Goal: Answer question/provide support: Share knowledge or assist other users

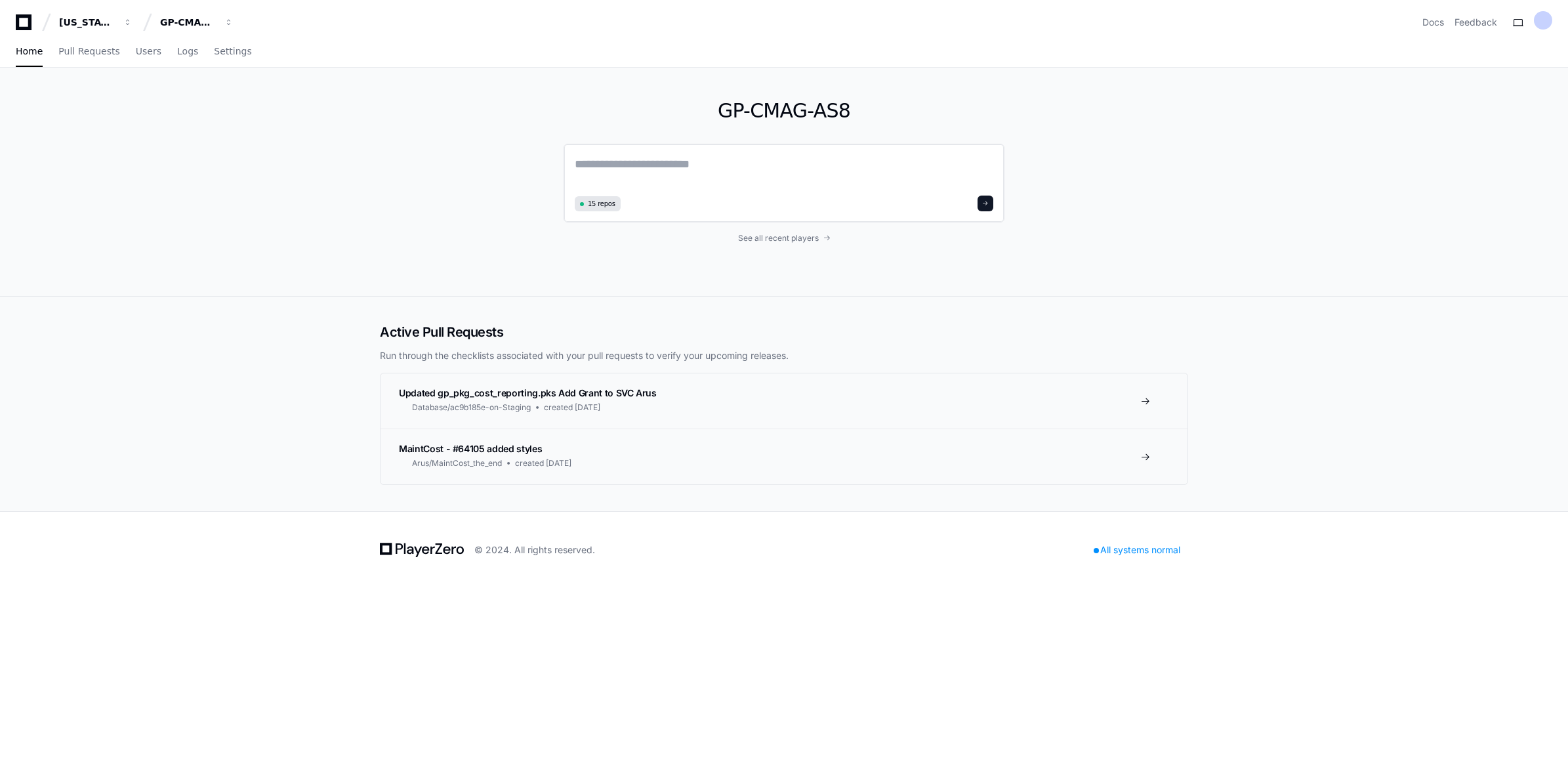
click at [730, 27] on textarea at bounding box center [784, 173] width 418 height 37
paste textarea "**********"
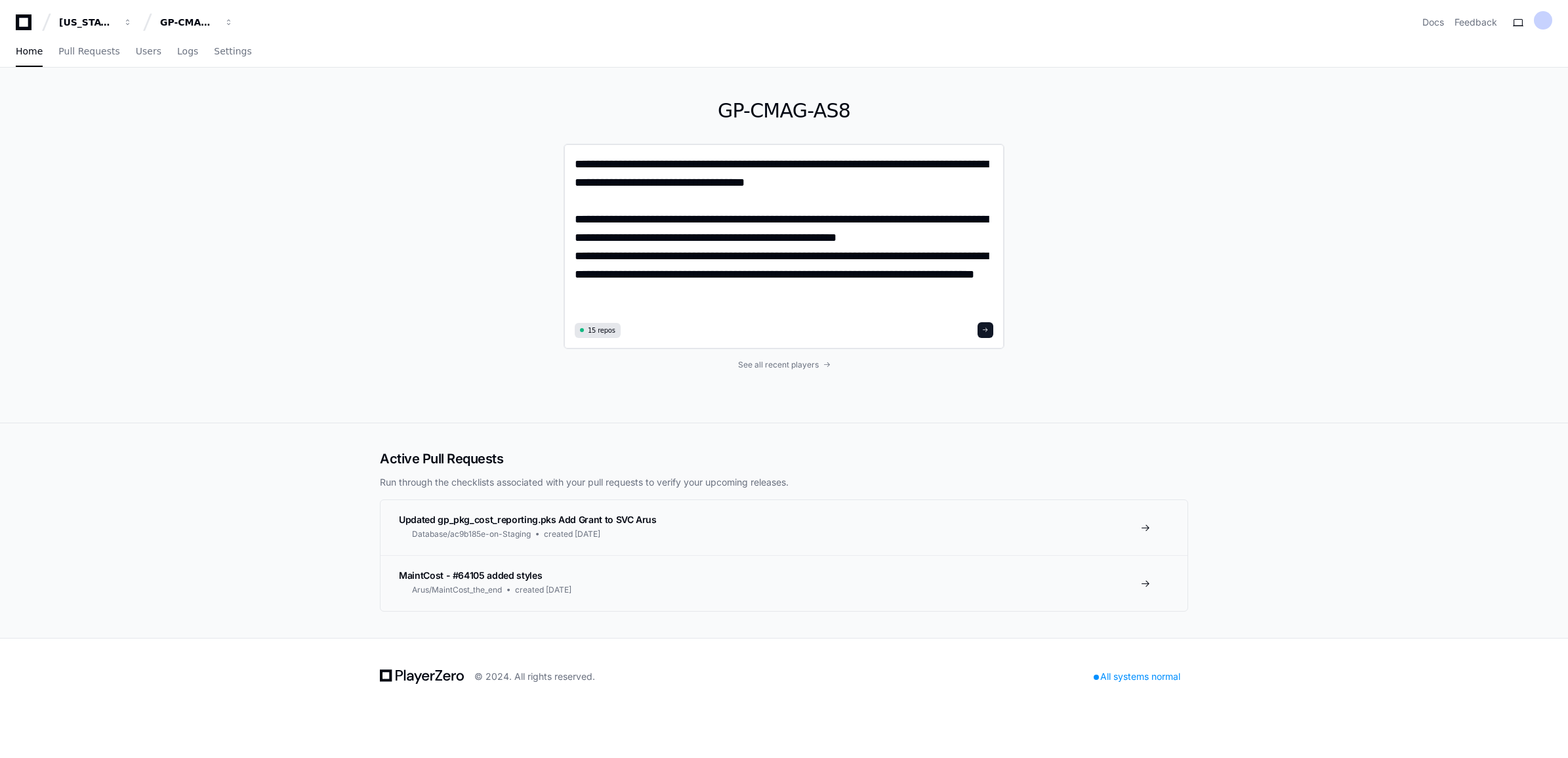
type textarea "**********"
click at [986, 27] on span at bounding box center [985, 330] width 7 height 7
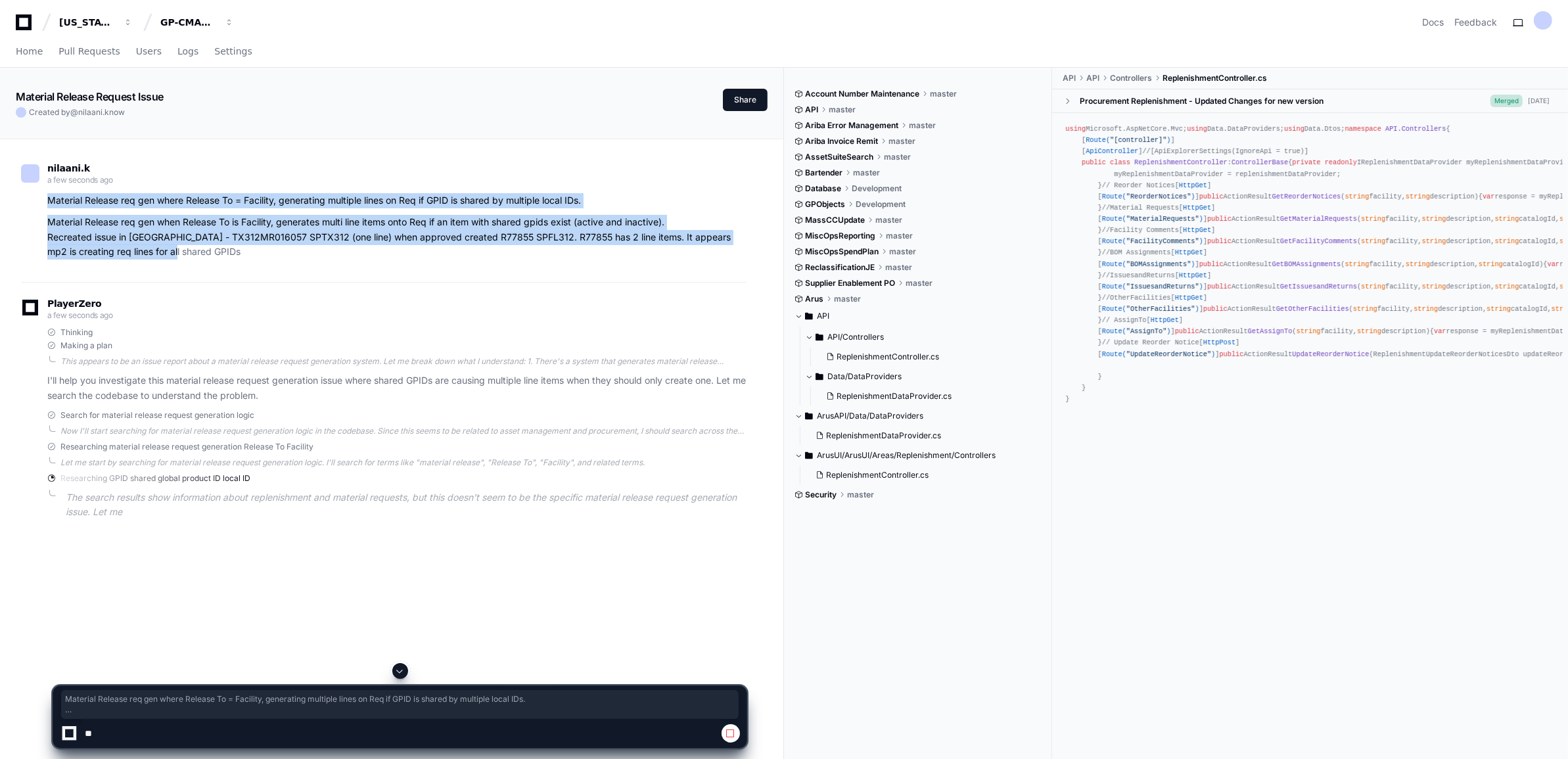
click at [245, 27] on div "Material Release req gen where Release To = Facility, generating multiple lines…" at bounding box center [383, 226] width 726 height 67
click at [133, 22] on span "button" at bounding box center [127, 22] width 9 height 9
click at [255, 27] on span "GP-CMAG-MP2" at bounding box center [219, 122] width 77 height 16
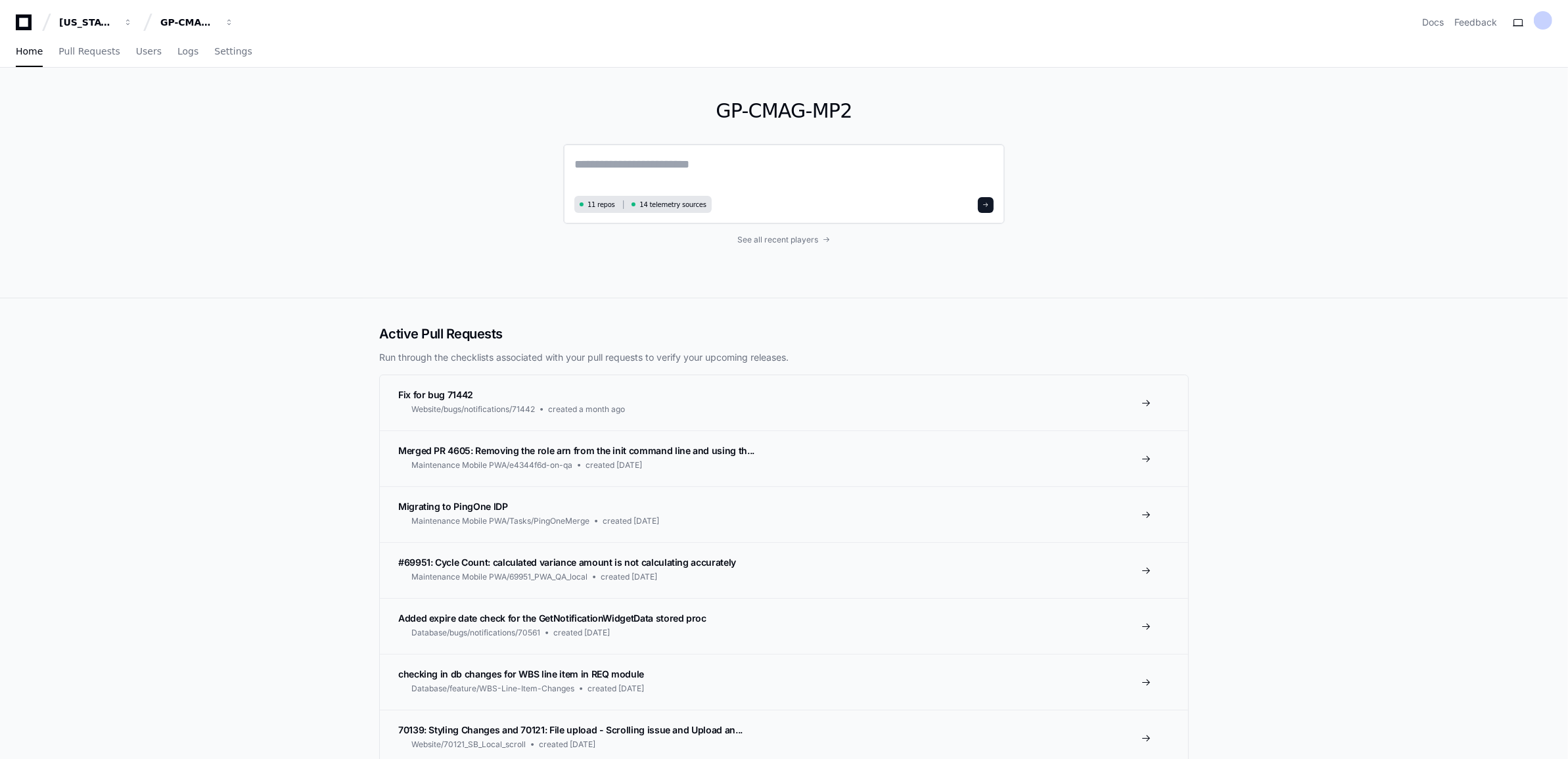
click at [697, 27] on textarea at bounding box center [784, 173] width 419 height 37
paste textarea "**********"
type textarea "**********"
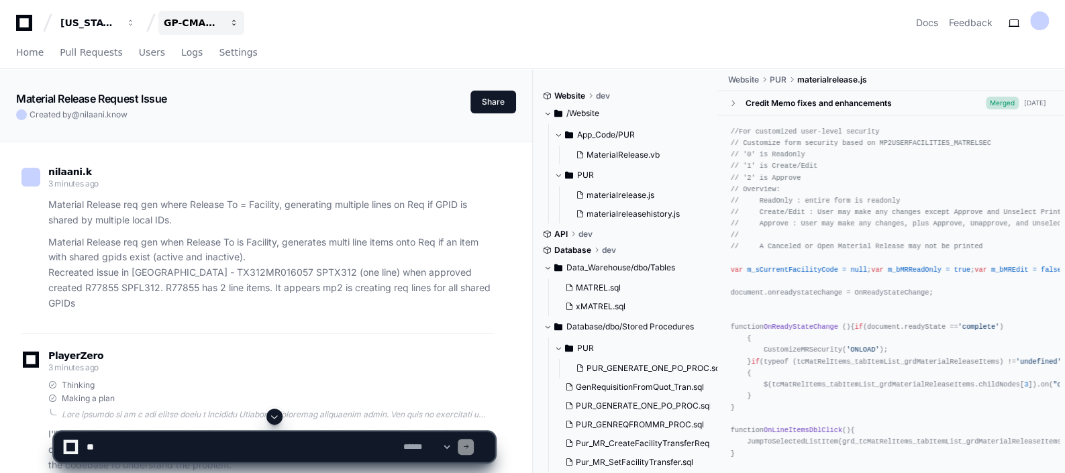
click at [226, 20] on button "GP-CMAG-MP2" at bounding box center [201, 23] width 86 height 24
click at [225, 28] on span "GP-CMAG-AS8" at bounding box center [223, 98] width 76 height 16
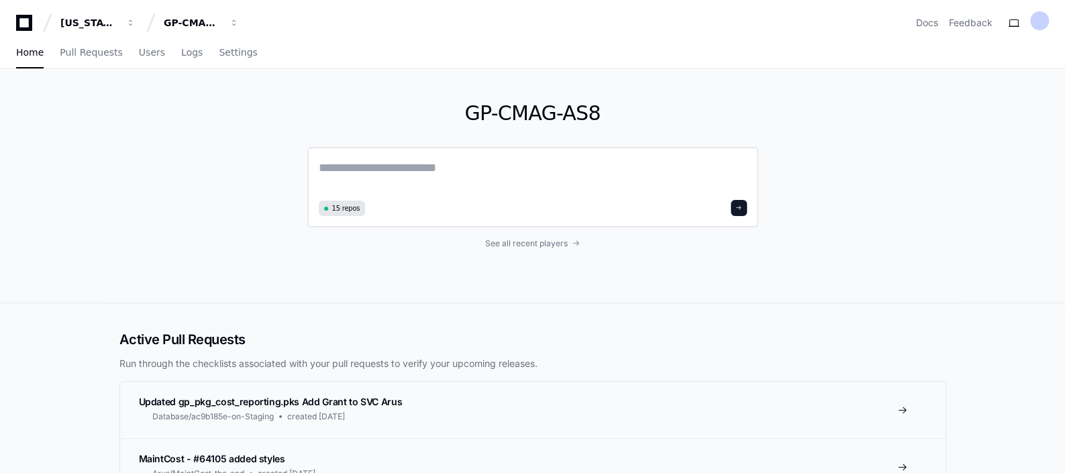
click at [332, 28] on textarea at bounding box center [533, 177] width 428 height 38
paste textarea "**********"
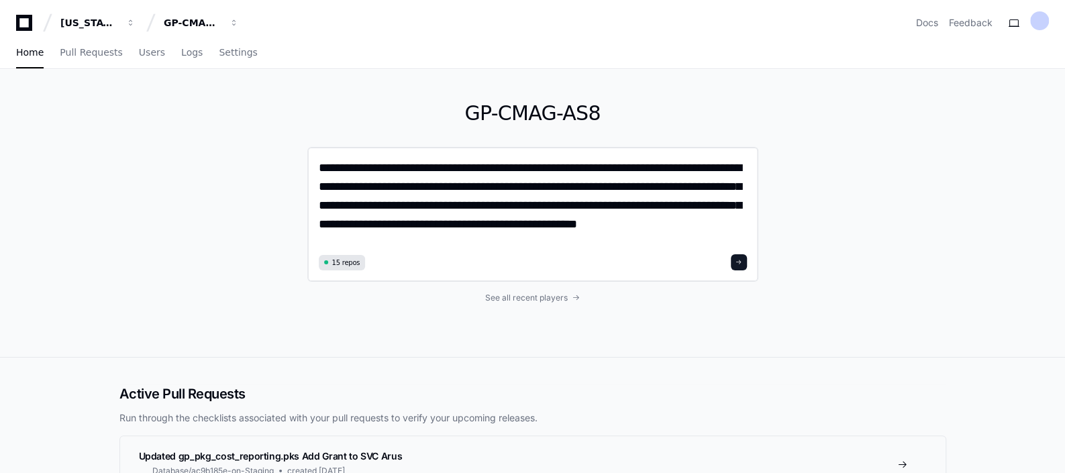
click at [325, 28] on textarea "**********" at bounding box center [533, 204] width 428 height 92
click at [322, 28] on textarea "**********" at bounding box center [533, 204] width 428 height 92
paste textarea "**********"
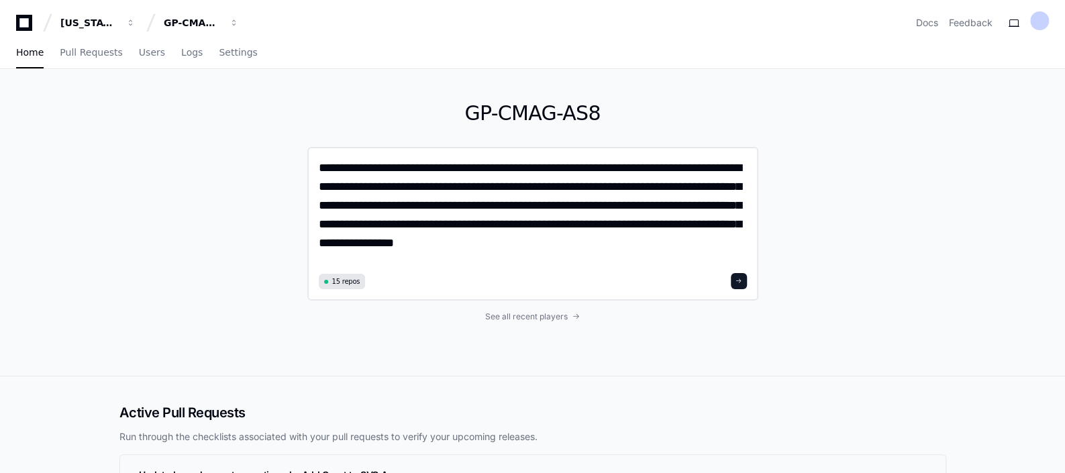
type textarea "**********"
click at [736, 28] on span at bounding box center [739, 281] width 7 height 7
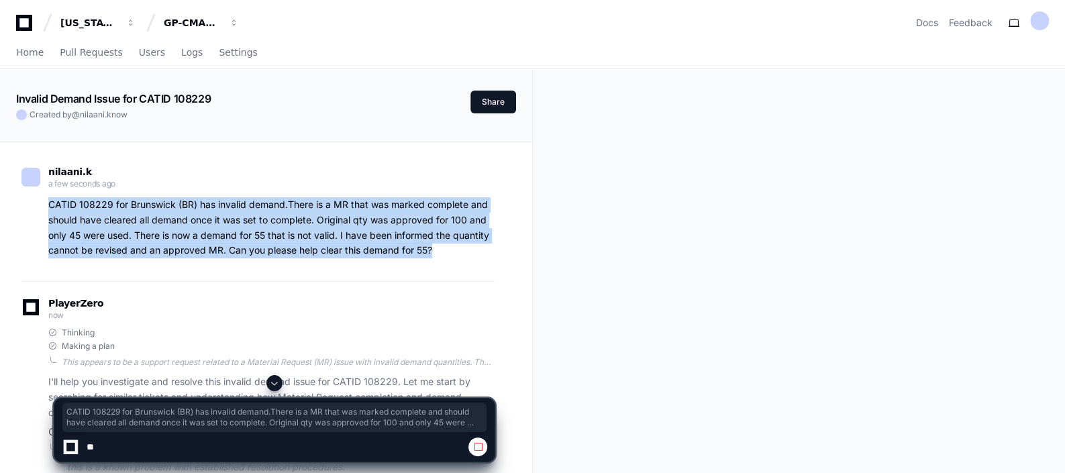
drag, startPoint x: 48, startPoint y: 203, endPoint x: 454, endPoint y: 246, distance: 408.3
click at [454, 28] on p "CATID 108229 for Brunswick (BR) has invalid demand.There is a MR that was marke…" at bounding box center [271, 227] width 446 height 61
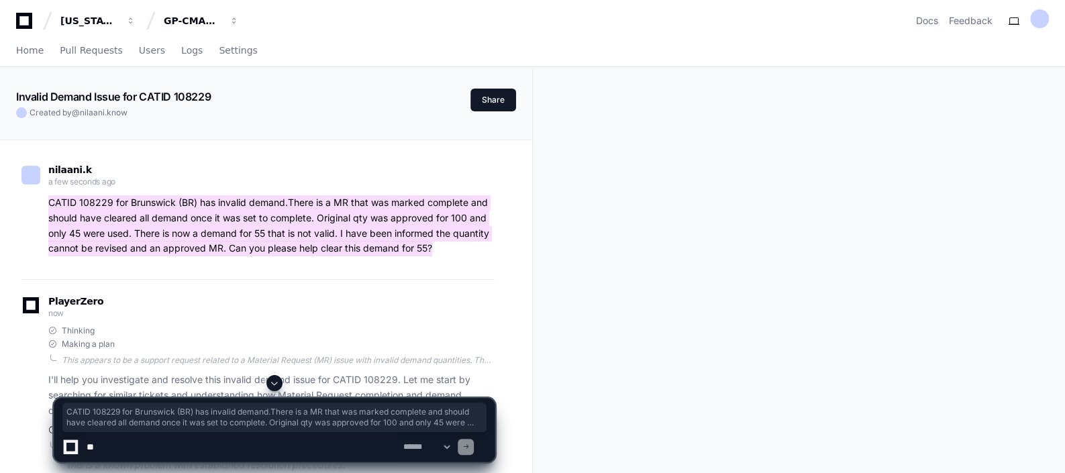
scroll to position [1, 0]
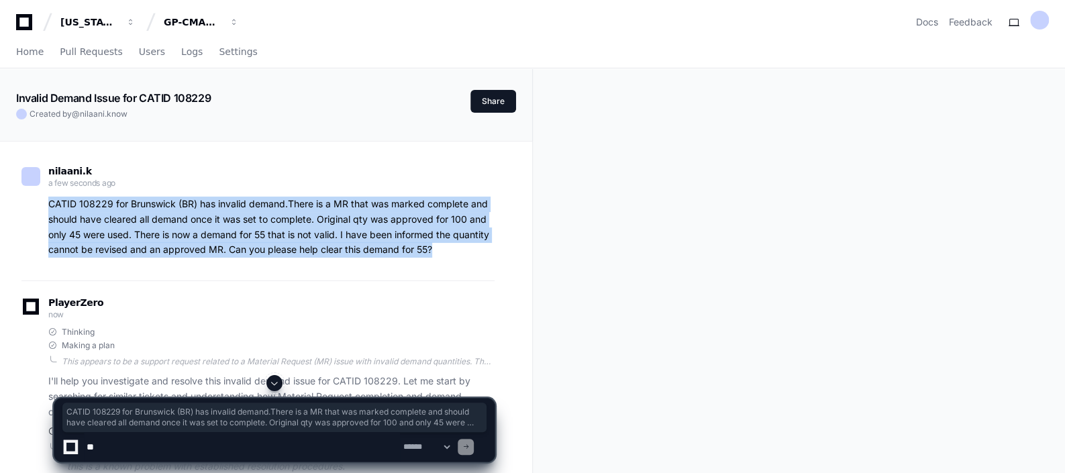
click at [279, 28] on span at bounding box center [274, 383] width 11 height 11
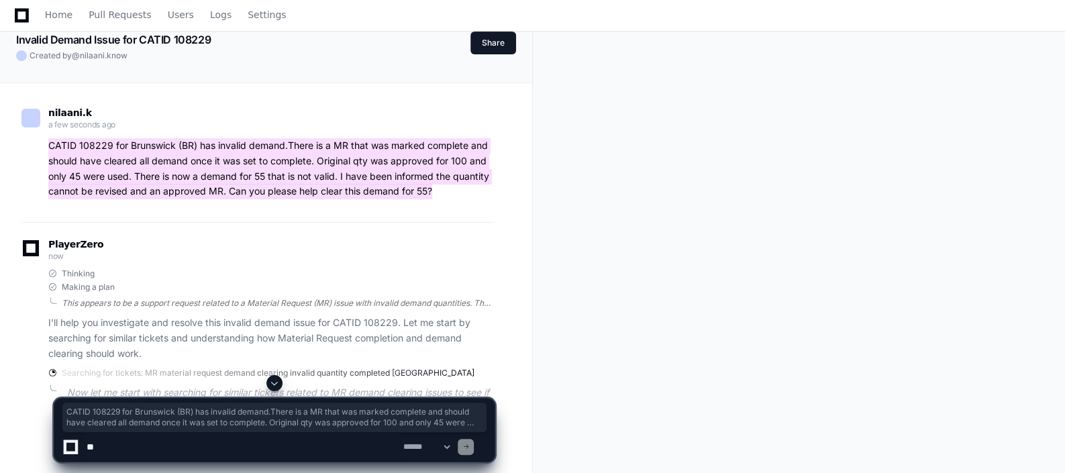
scroll to position [60, 0]
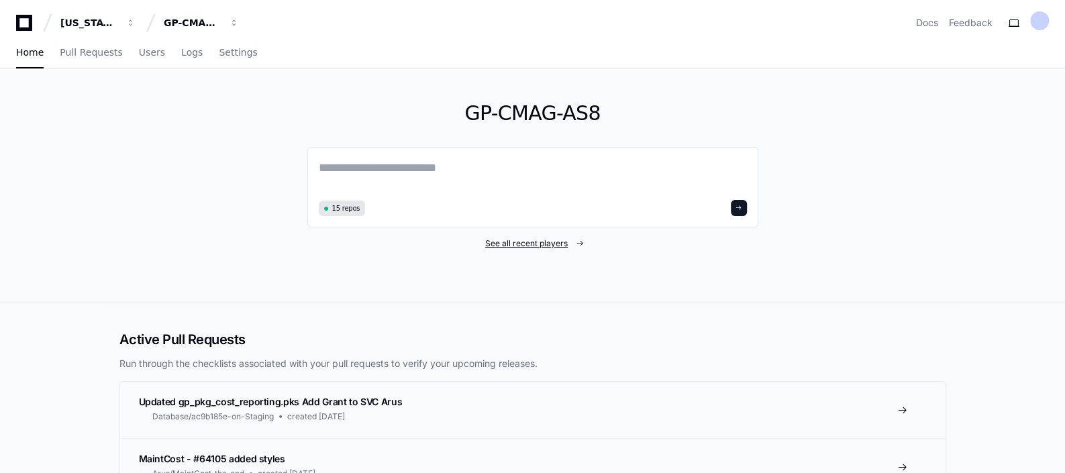
click at [507, 248] on span "See all recent players" at bounding box center [526, 243] width 83 height 11
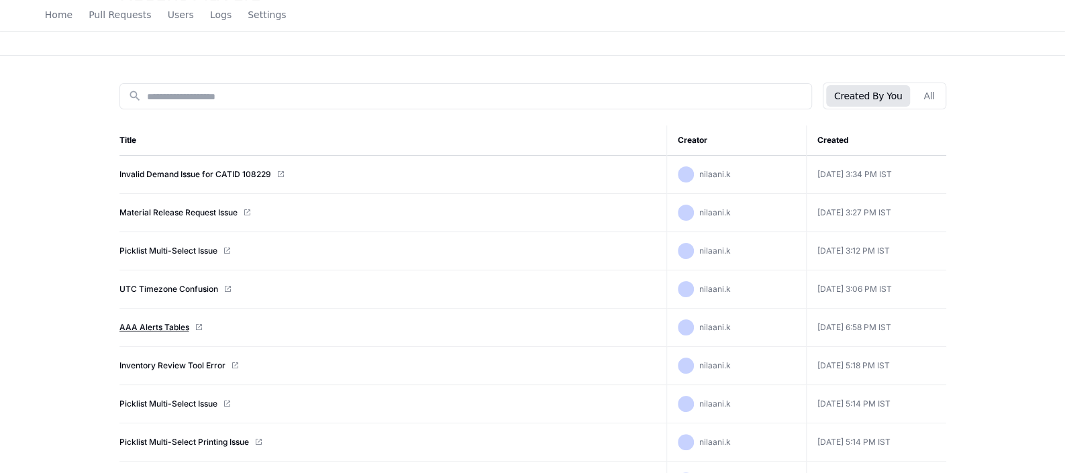
scroll to position [112, 0]
click at [167, 324] on link "AAA Alerts Tables" at bounding box center [154, 328] width 70 height 11
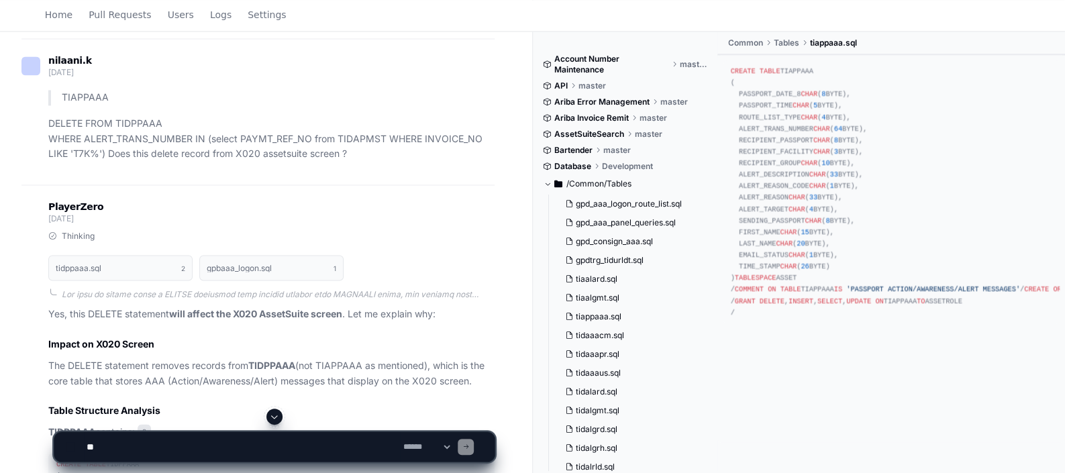
scroll to position [1458, 0]
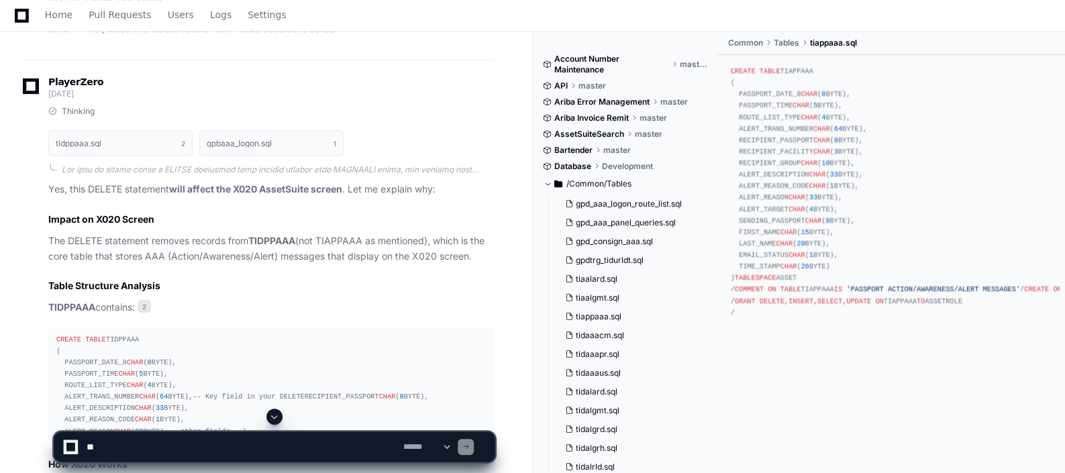
click at [183, 450] on textarea at bounding box center [242, 447] width 316 height 30
paste textarea "**********"
type textarea "**********"
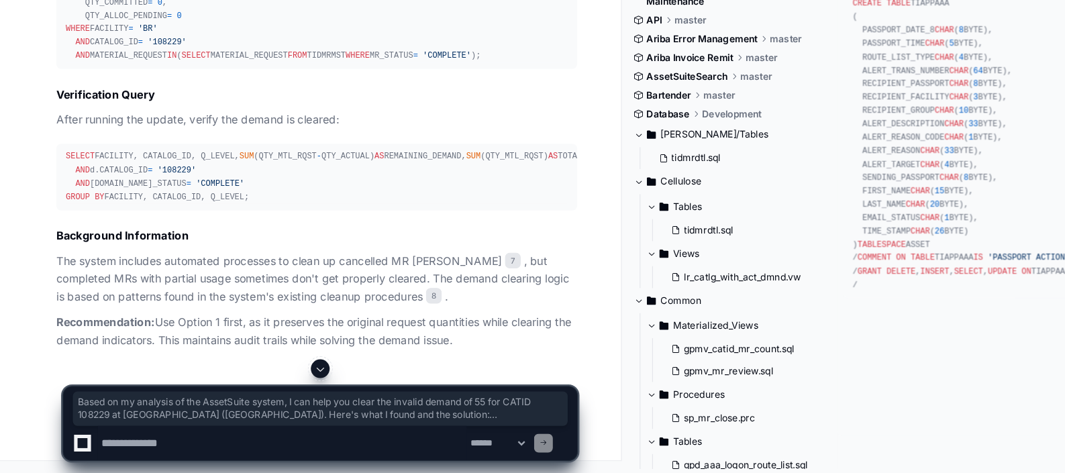
scroll to position [3821, 0]
click at [121, 451] on textarea at bounding box center [242, 447] width 316 height 30
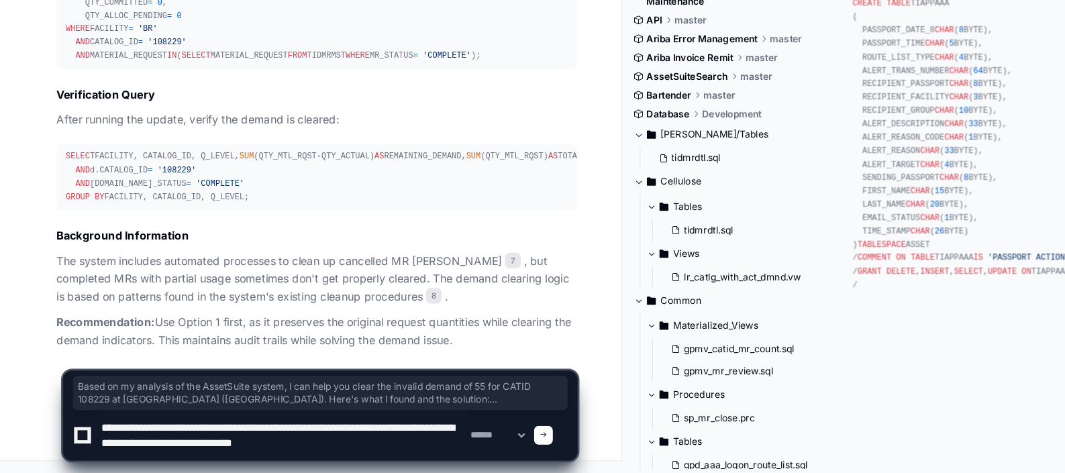
type textarea "**********"
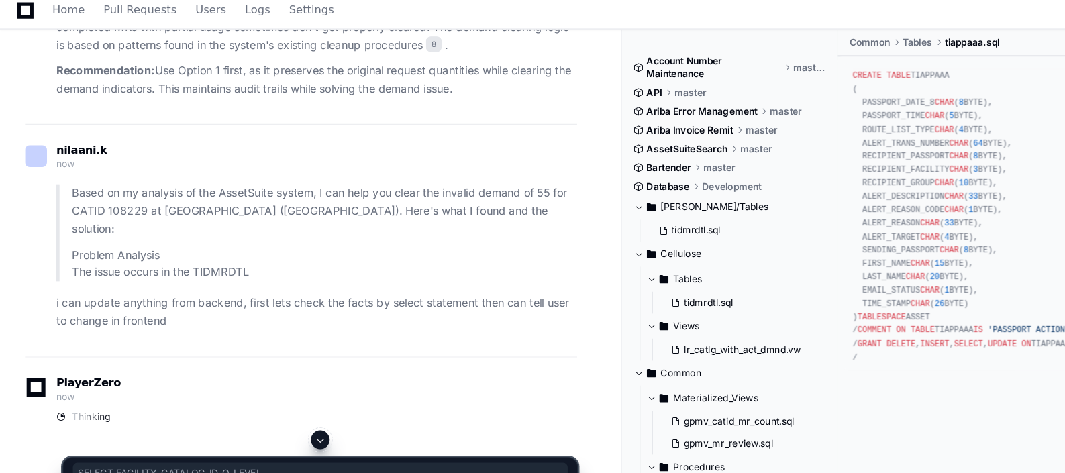
drag, startPoint x: 52, startPoint y: 129, endPoint x: 230, endPoint y: 238, distance: 207.9
drag, startPoint x: 225, startPoint y: 238, endPoint x: -3, endPoint y: 125, distance: 254.5
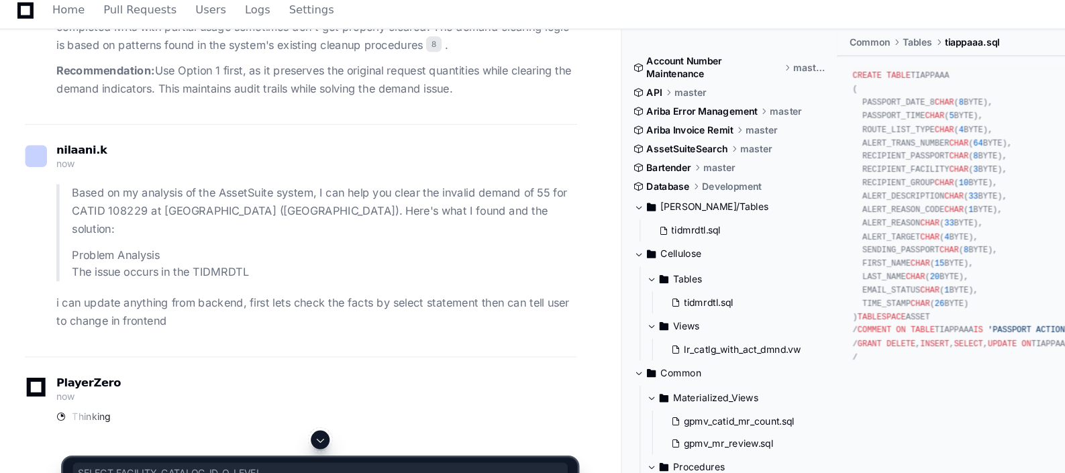
copy div "SELECT FACILITY, CATALOG_ID, Q_LEVEL, SUM (QTY_MTL_RQST - QTY_ACTUAL) AS REMAIN…"
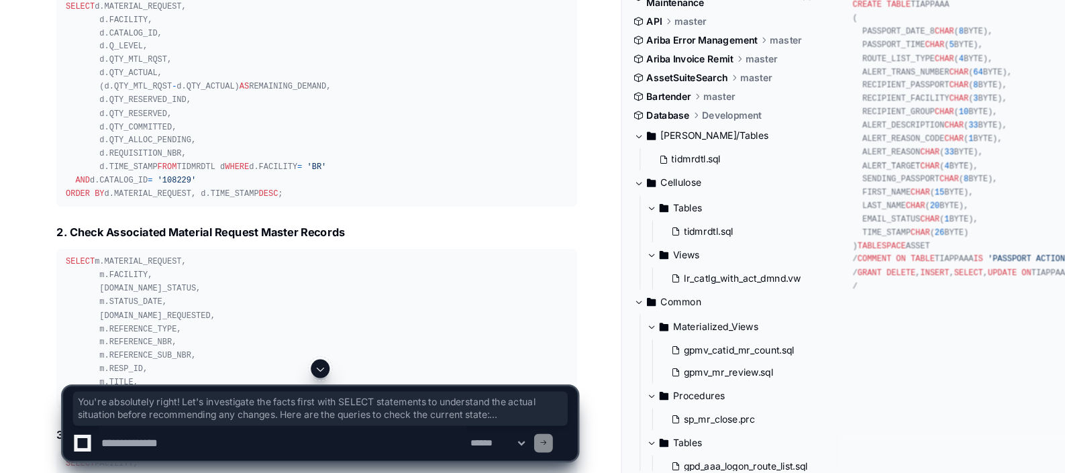
scroll to position [4219, 0]
click at [91, 25] on p "You're absolutely right! Let's investigate the facts first with SELECT statemen…" at bounding box center [271, 9] width 446 height 31
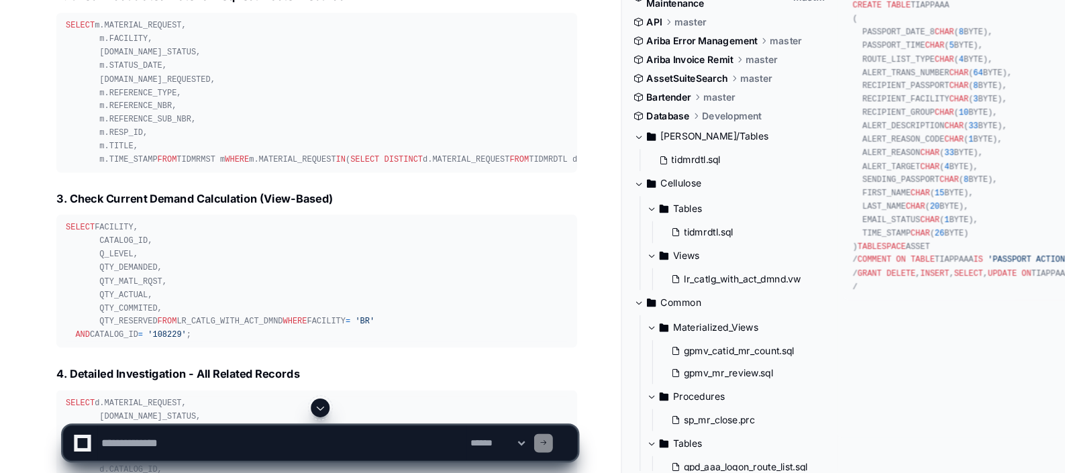
scroll to position [4420, 0]
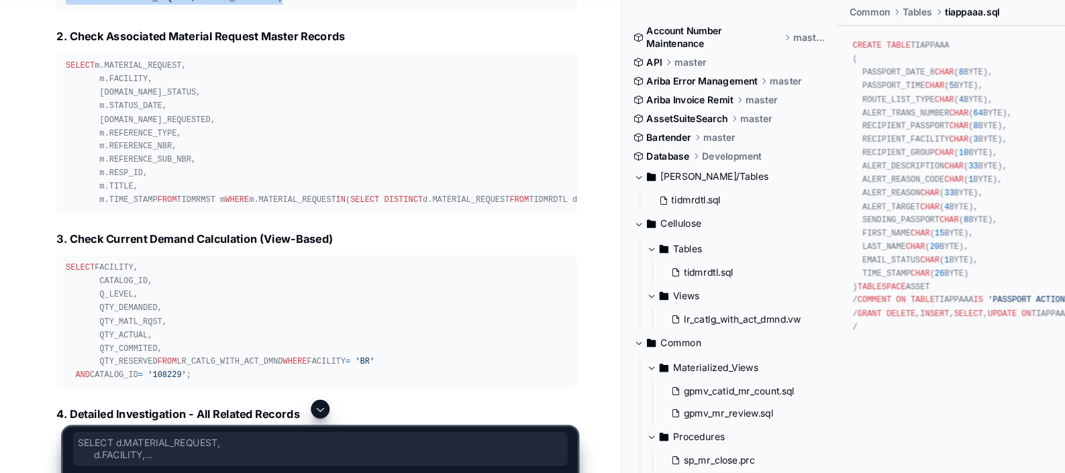
drag, startPoint x: 55, startPoint y: 126, endPoint x: 289, endPoint y: 313, distance: 299.3
copy div "SELECT d.MATERIAL_REQUEST, d.FACILITY, d.CATALOG_ID, d.Q_LEVEL, d.QTY_MTL_RQST,…"
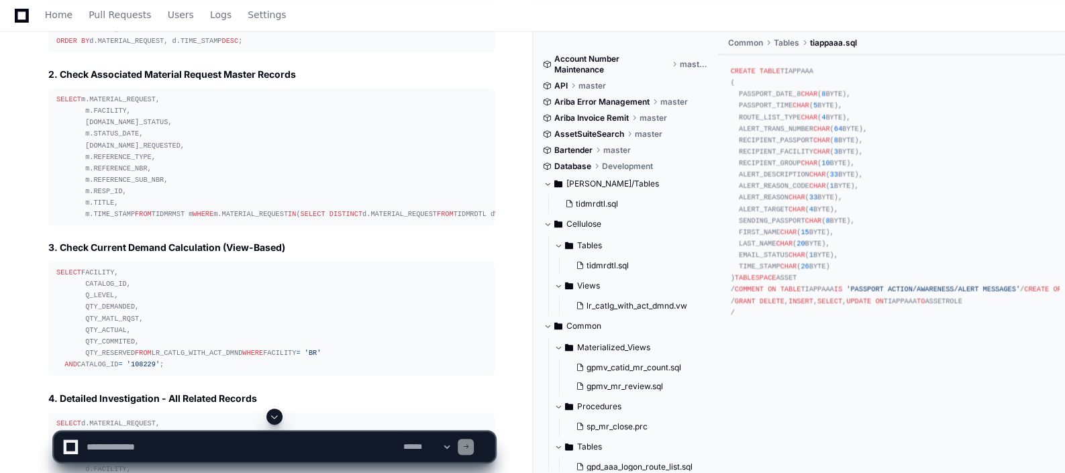
scroll to position [4411, 0]
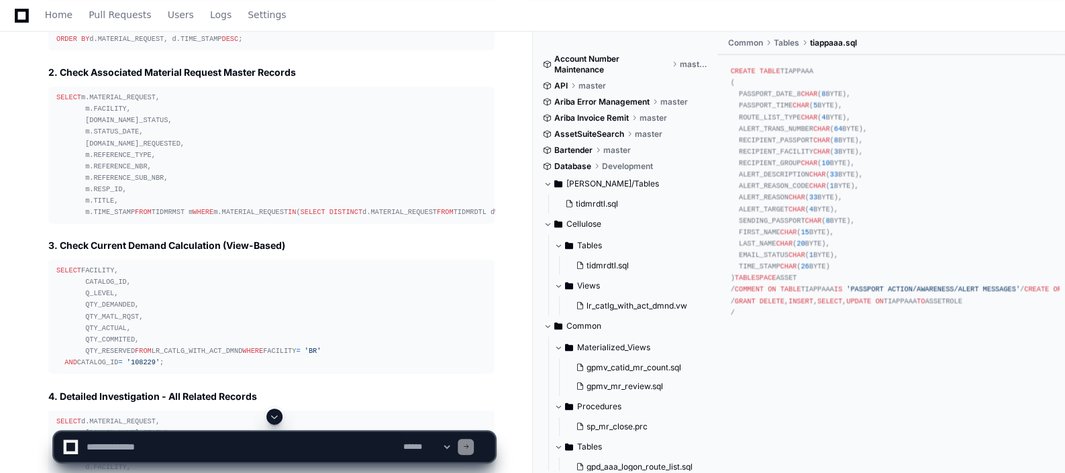
click at [124, 452] on textarea at bounding box center [242, 447] width 316 height 30
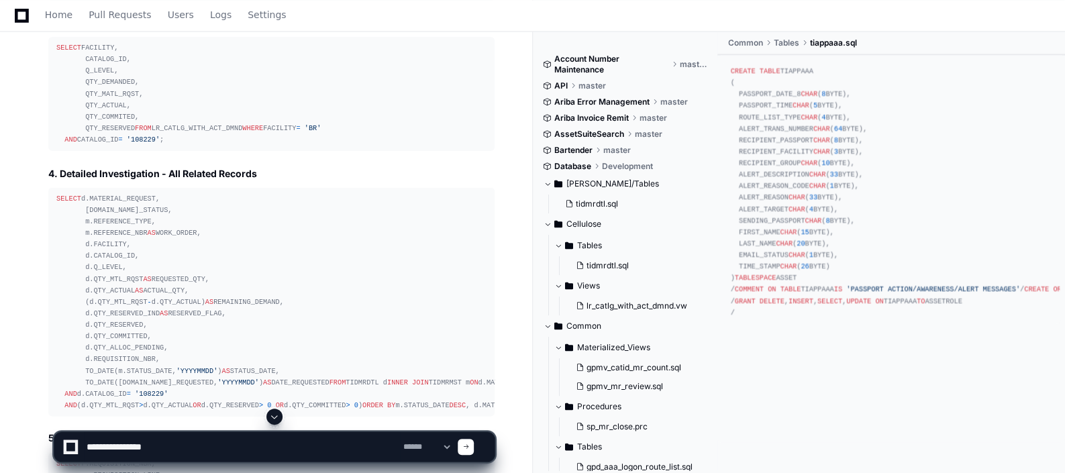
scroll to position [4635, 0]
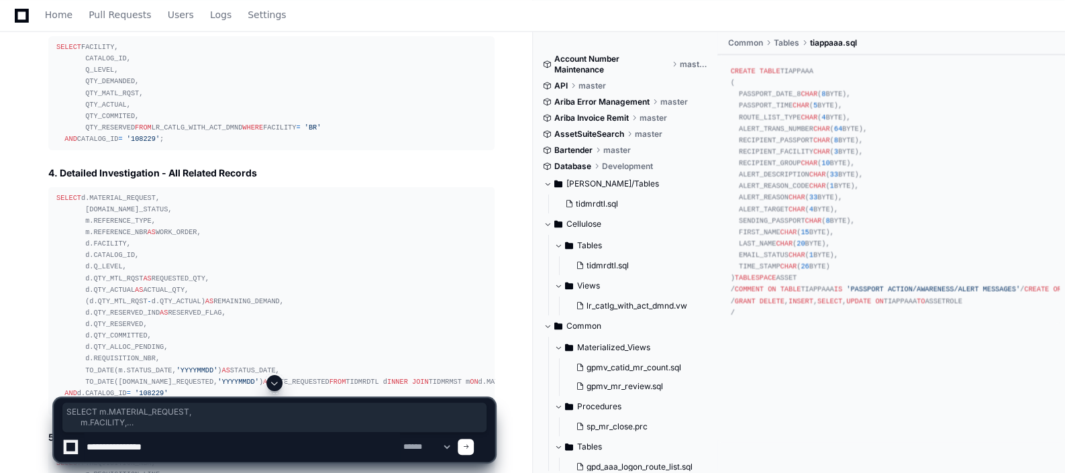
drag, startPoint x: 57, startPoint y: 154, endPoint x: 273, endPoint y: 354, distance: 294.4
copy div "SELECT m.MATERIAL_REQUEST, m.FACILITY, [DOMAIN_NAME]_STATUS, m.STATUS_DATE, [DO…"
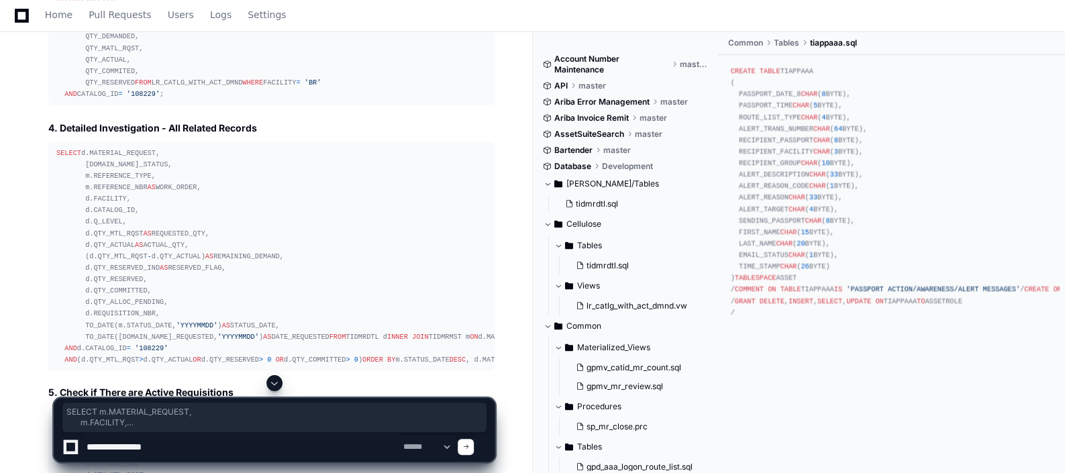
scroll to position [4678, 0]
click at [205, 438] on textarea at bounding box center [242, 447] width 316 height 30
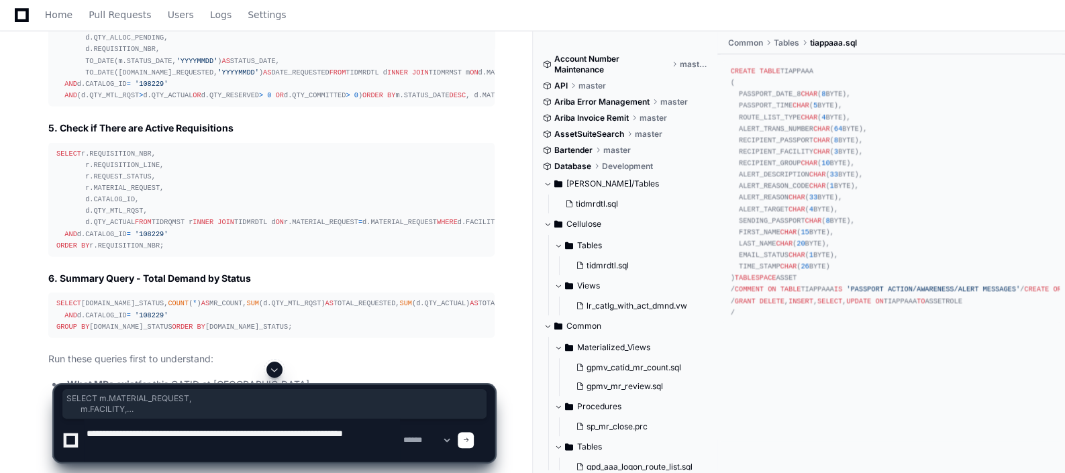
scroll to position [4939, 0]
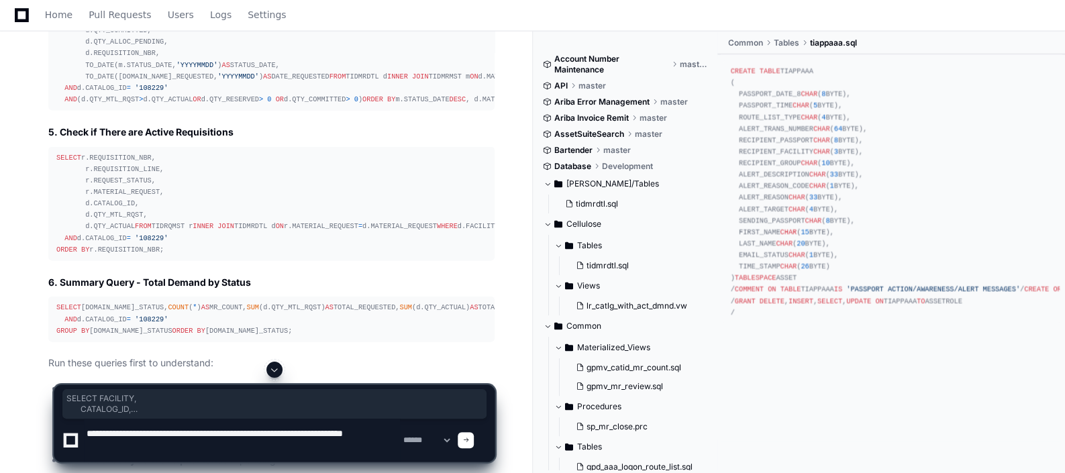
drag, startPoint x: 54, startPoint y: 102, endPoint x: 188, endPoint y: 221, distance: 179.7
copy div "SELECT FACILITY, CATALOG_ID, Q_LEVEL, QTY_DEMANDED, QTY_MATL_RQST, QTY_ACTUAL, …"
click at [264, 444] on textarea at bounding box center [242, 440] width 316 height 43
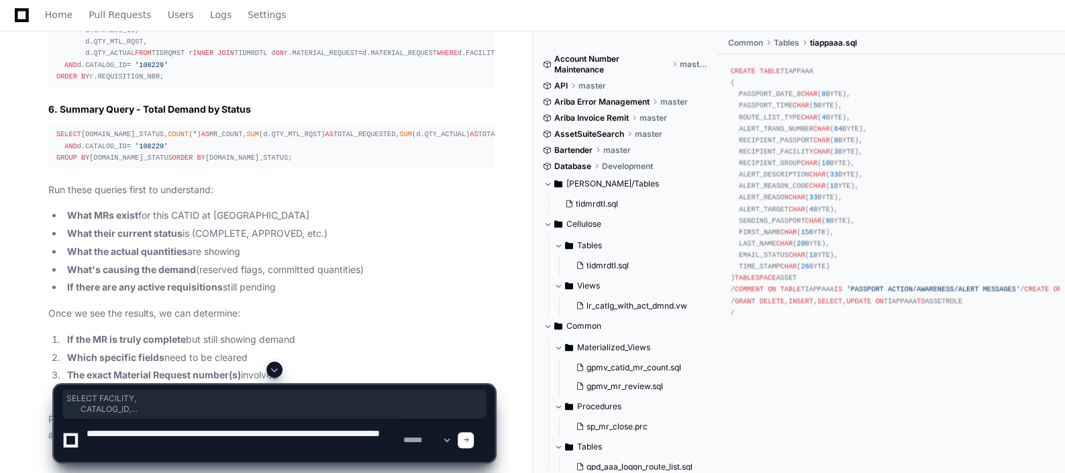
scroll to position [5108, 0]
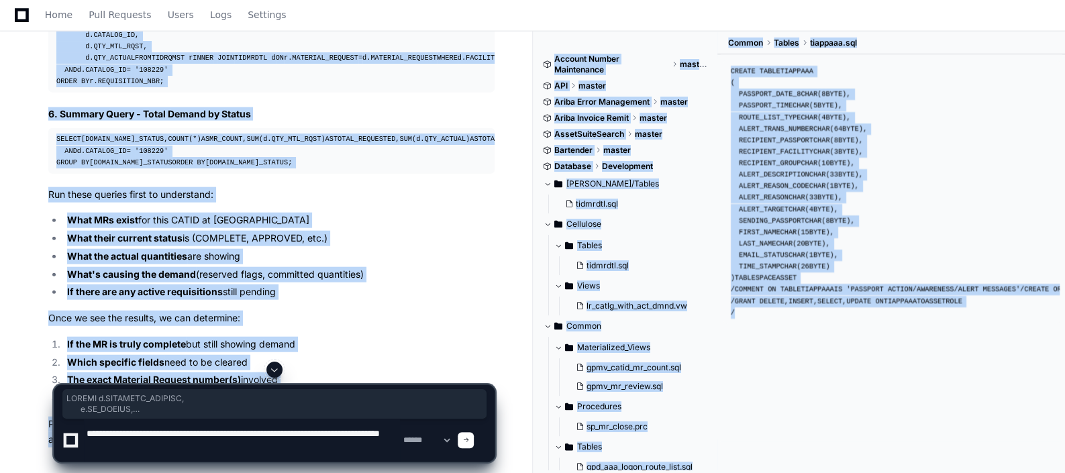
drag, startPoint x: 56, startPoint y: 109, endPoint x: 249, endPoint y: 366, distance: 321.6
copy app-player-page "SELECT d.MATERIAL_REQUEST, [DOMAIN_NAME]_STATUS, m.REFERENCE_TYPE, m.REFERENCE_…"
drag, startPoint x: 57, startPoint y: 111, endPoint x: 242, endPoint y: 363, distance: 312.6
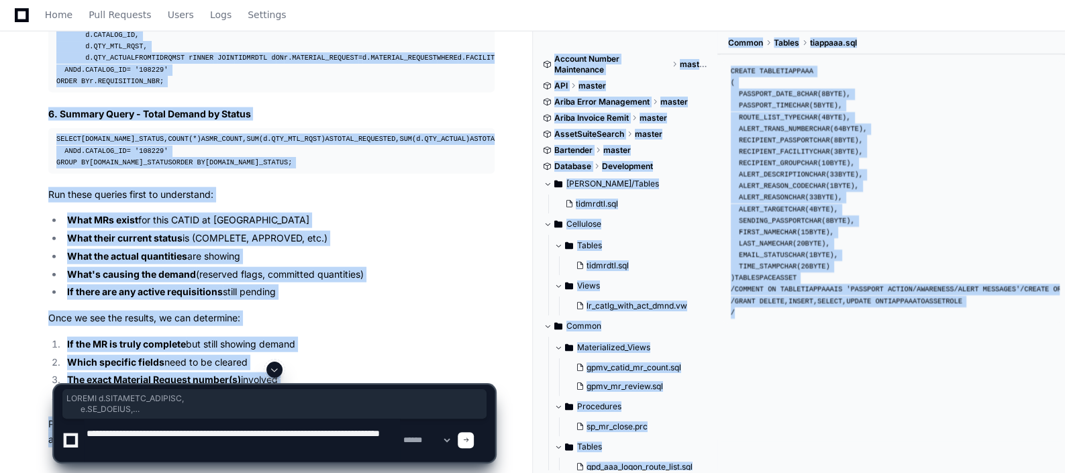
click at [242, 363] on div at bounding box center [275, 370] width 442 height 16
click at [238, 363] on div at bounding box center [275, 370] width 442 height 16
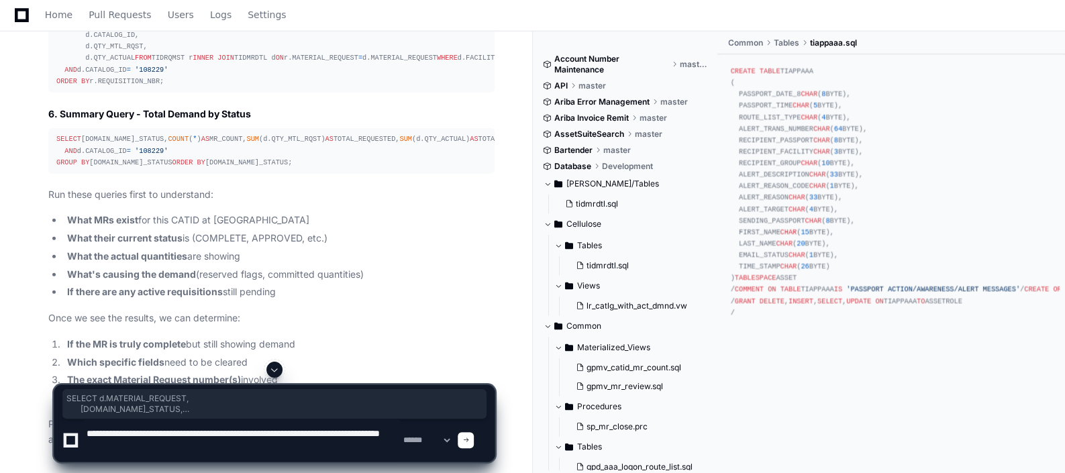
drag, startPoint x: 234, startPoint y: 362, endPoint x: 56, endPoint y: 111, distance: 307.2
click at [225, 447] on textarea at bounding box center [242, 440] width 316 height 43
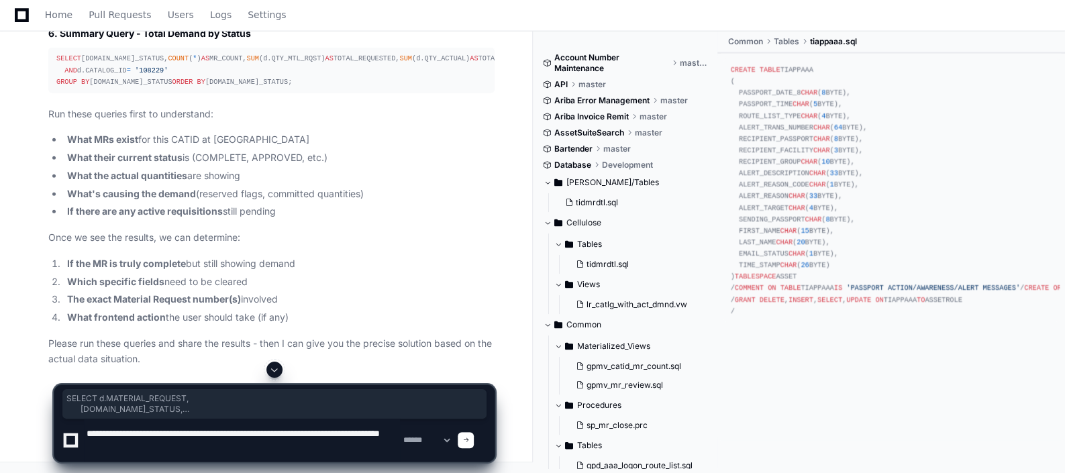
scroll to position [5205, 0]
click at [217, 452] on textarea at bounding box center [242, 440] width 316 height 43
paste textarea "**********"
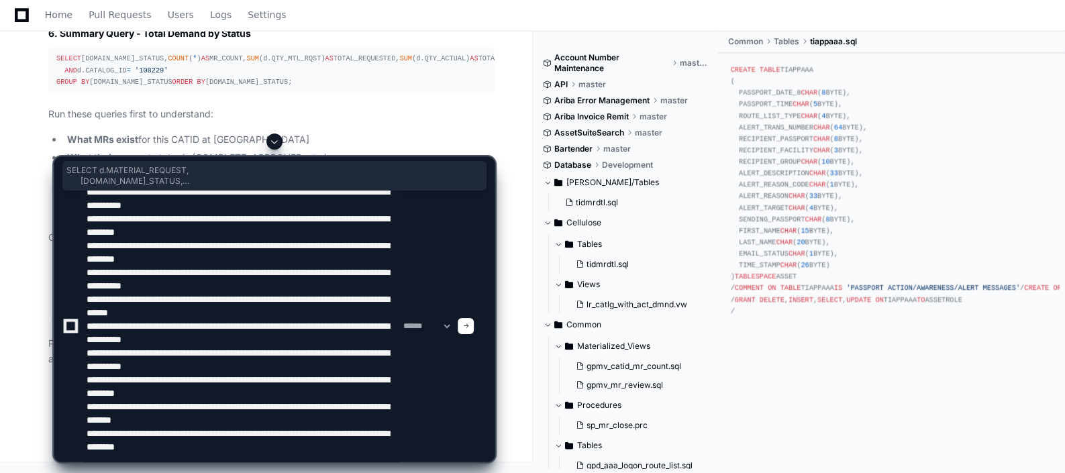
scroll to position [5437, 0]
click at [274, 136] on button at bounding box center [274, 142] width 16 height 16
drag, startPoint x: 56, startPoint y: 58, endPoint x: 161, endPoint y: 111, distance: 117.9
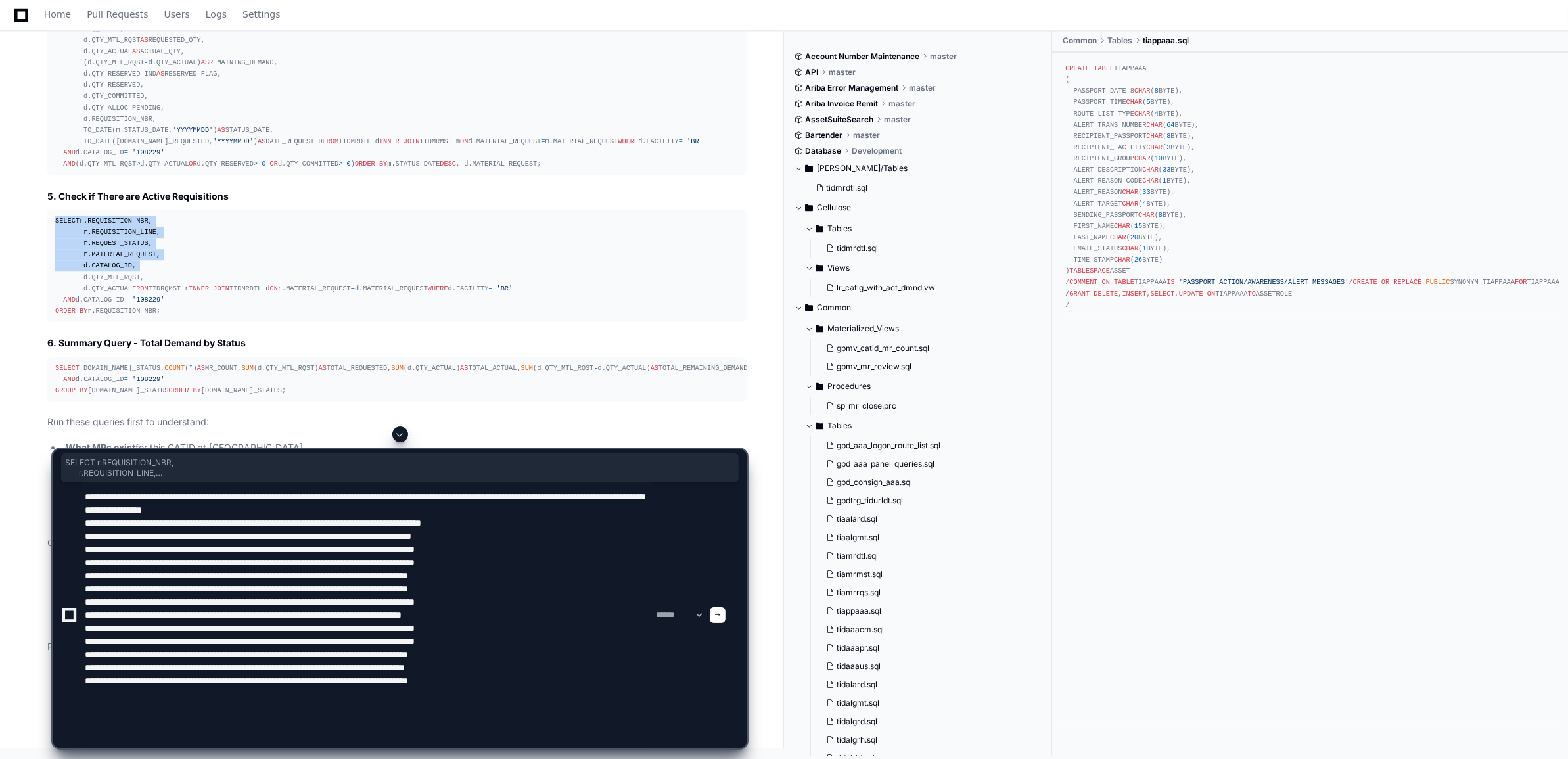
scroll to position [5144, 0]
drag, startPoint x: 166, startPoint y: 244, endPoint x: 54, endPoint y: 120, distance: 167.1
click at [54, 211] on pre "SELECT r.REQUISITION_NBR, r.REQUISITION_LINE, r.REQUEST_STATUS, r.MATERIAL_REQU…" at bounding box center [397, 266] width 699 height 112
copy div "SELECT r.REQUISITION_NBR, r.REQUISITION_LINE, r.REQUEST_STATUS, r.MATERIAL_REQU…"
click at [612, 462] on textarea at bounding box center [367, 615] width 571 height 265
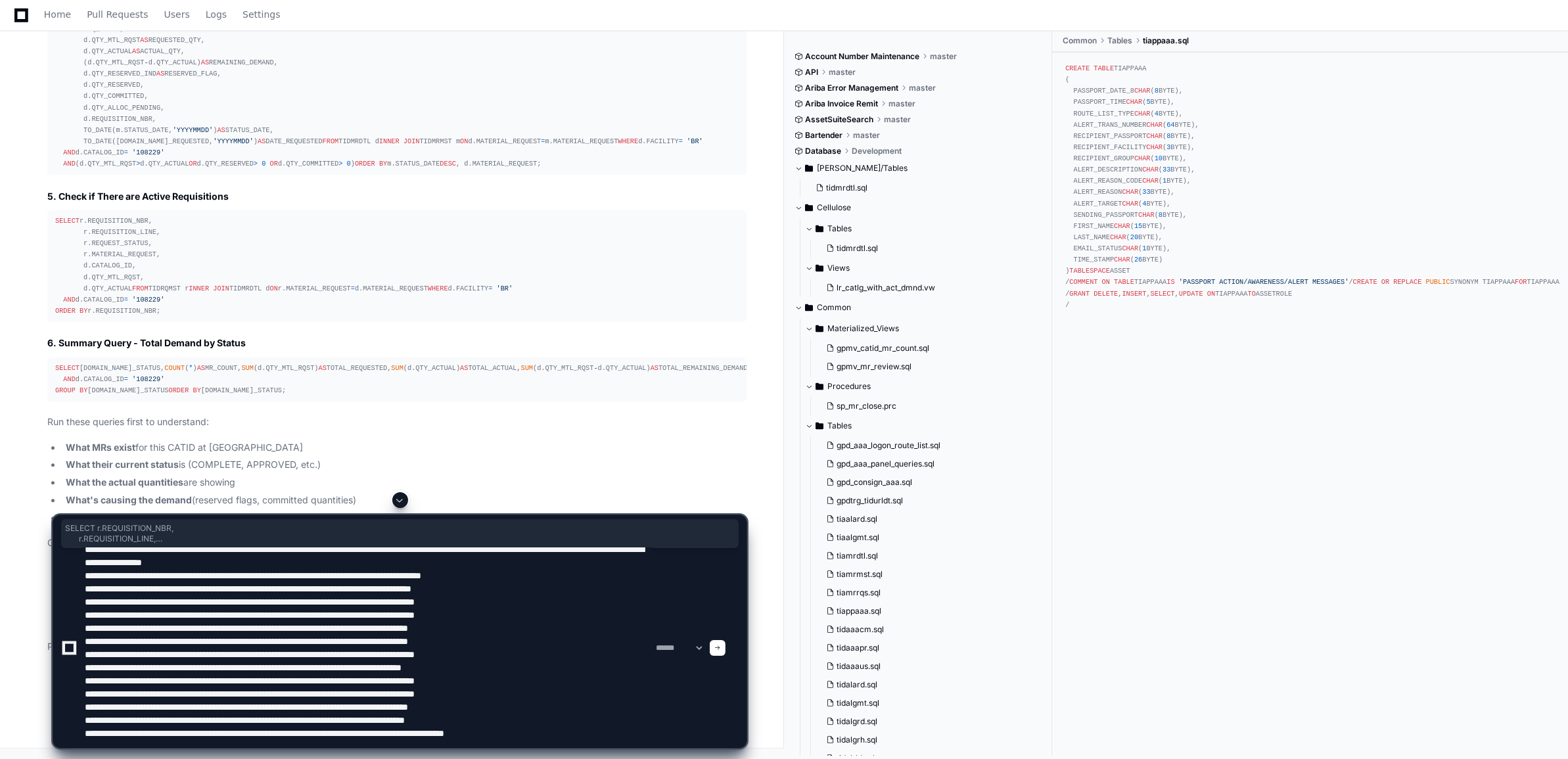
scroll to position [5187, 0]
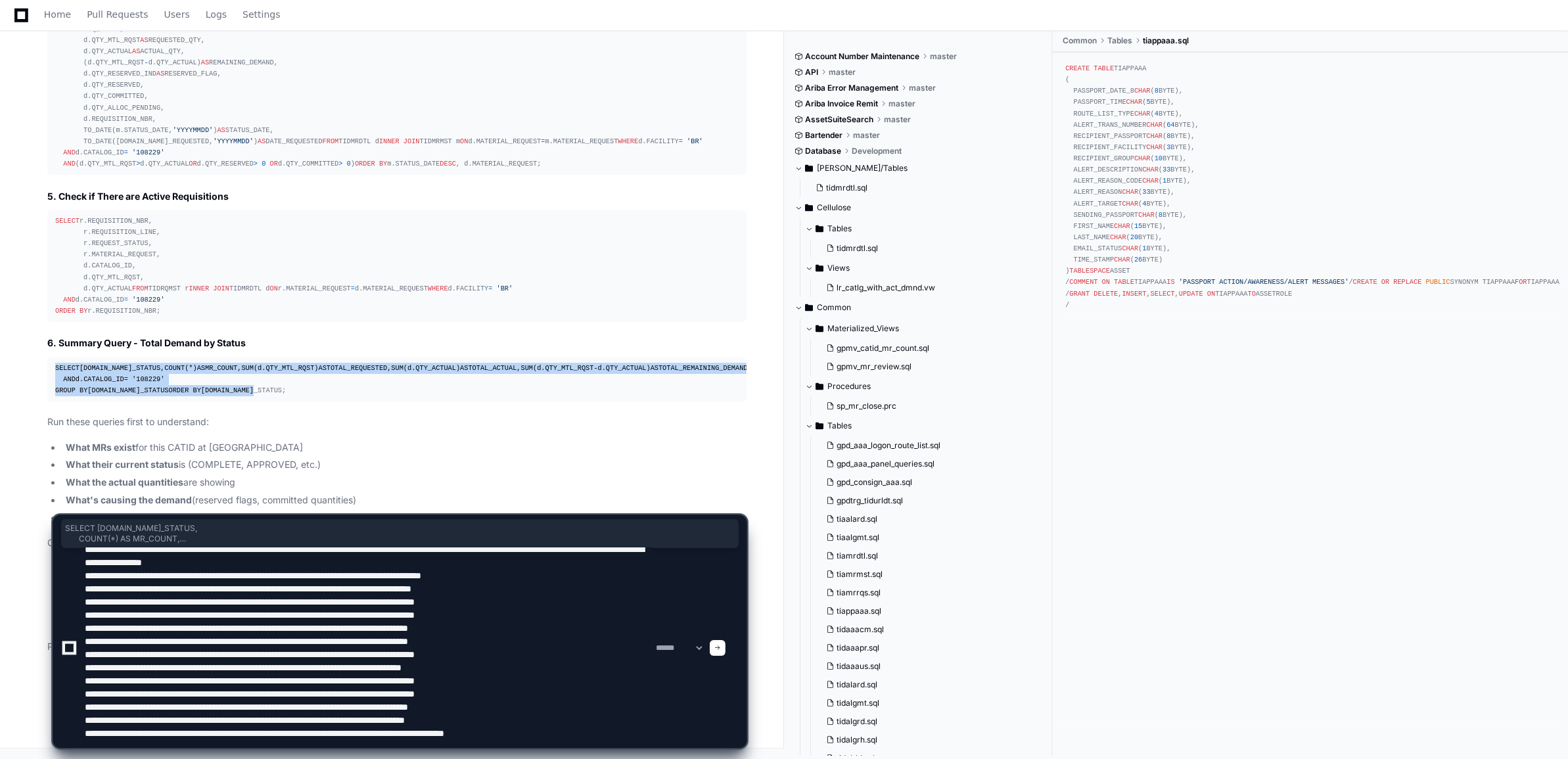
drag, startPoint x: 55, startPoint y: 250, endPoint x: 145, endPoint y: 393, distance: 169.0
click at [145, 393] on div "SELECT [DOMAIN_NAME]_STATUS, COUNT ( * ) AS MR_COUNT, SUM (d.QTY_MTL_RQST) AS T…" at bounding box center [397, 379] width 684 height 33
copy div "SELECT [DOMAIN_NAME]_STATUS, COUNT ( * ) AS MR_COUNT, SUM (d.QTY_MTL_RQST) AS T…"
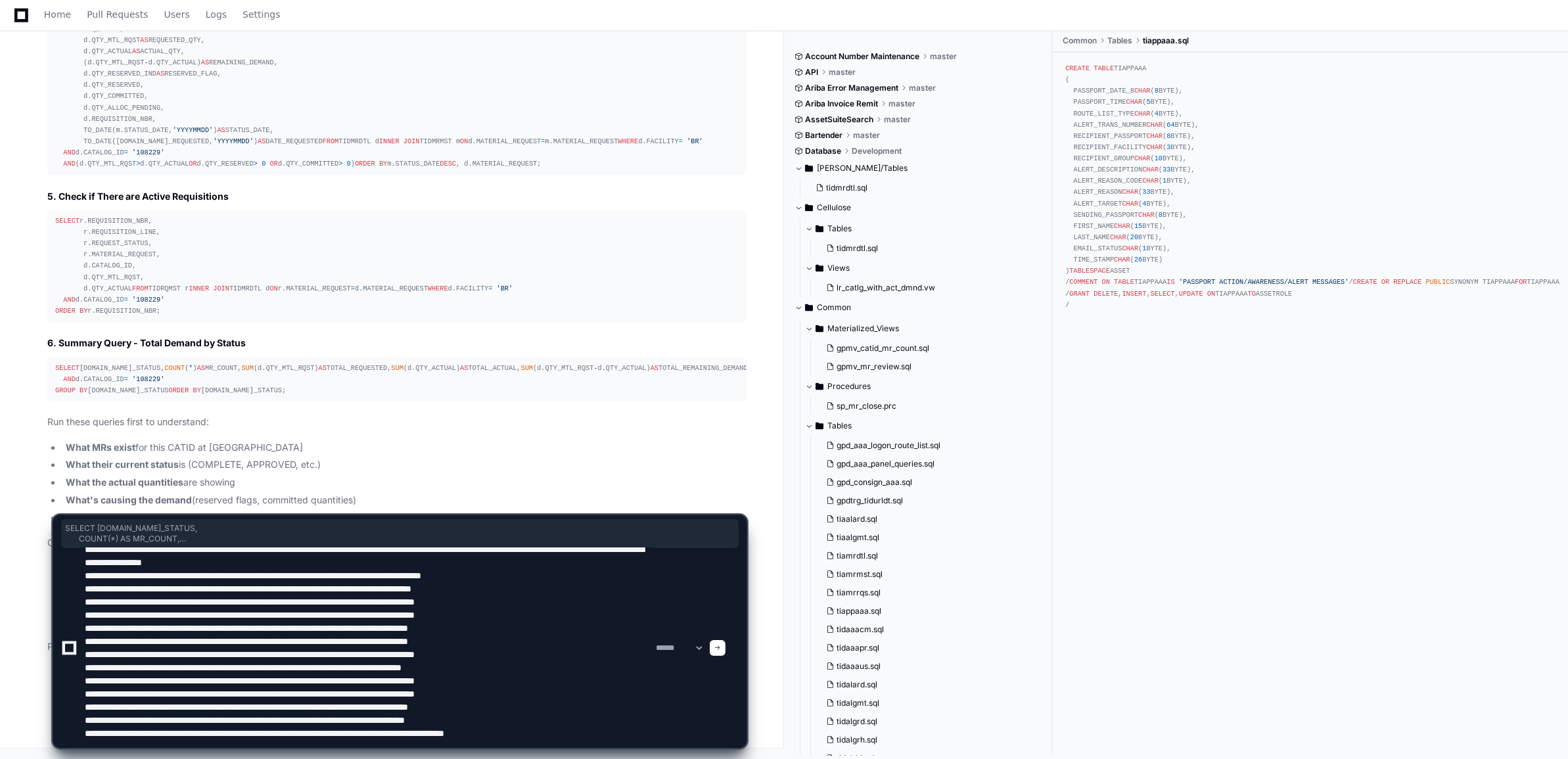
click at [644, 462] on textarea at bounding box center [367, 648] width 571 height 200
paste textarea "**********"
type textarea "**********"
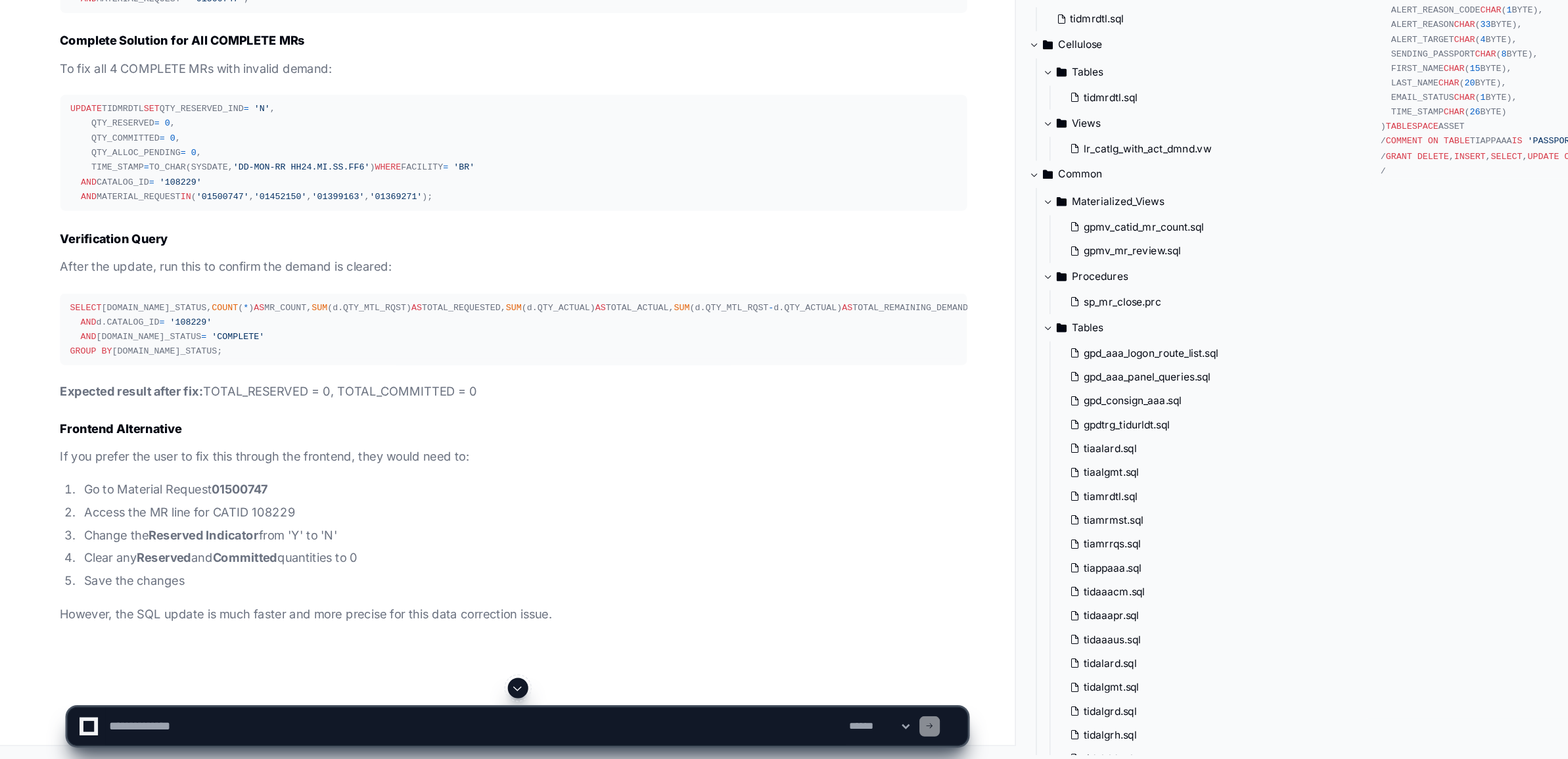
scroll to position [6987, 0]
click at [351, 462] on textarea at bounding box center [367, 734] width 571 height 29
type textarea "**********"
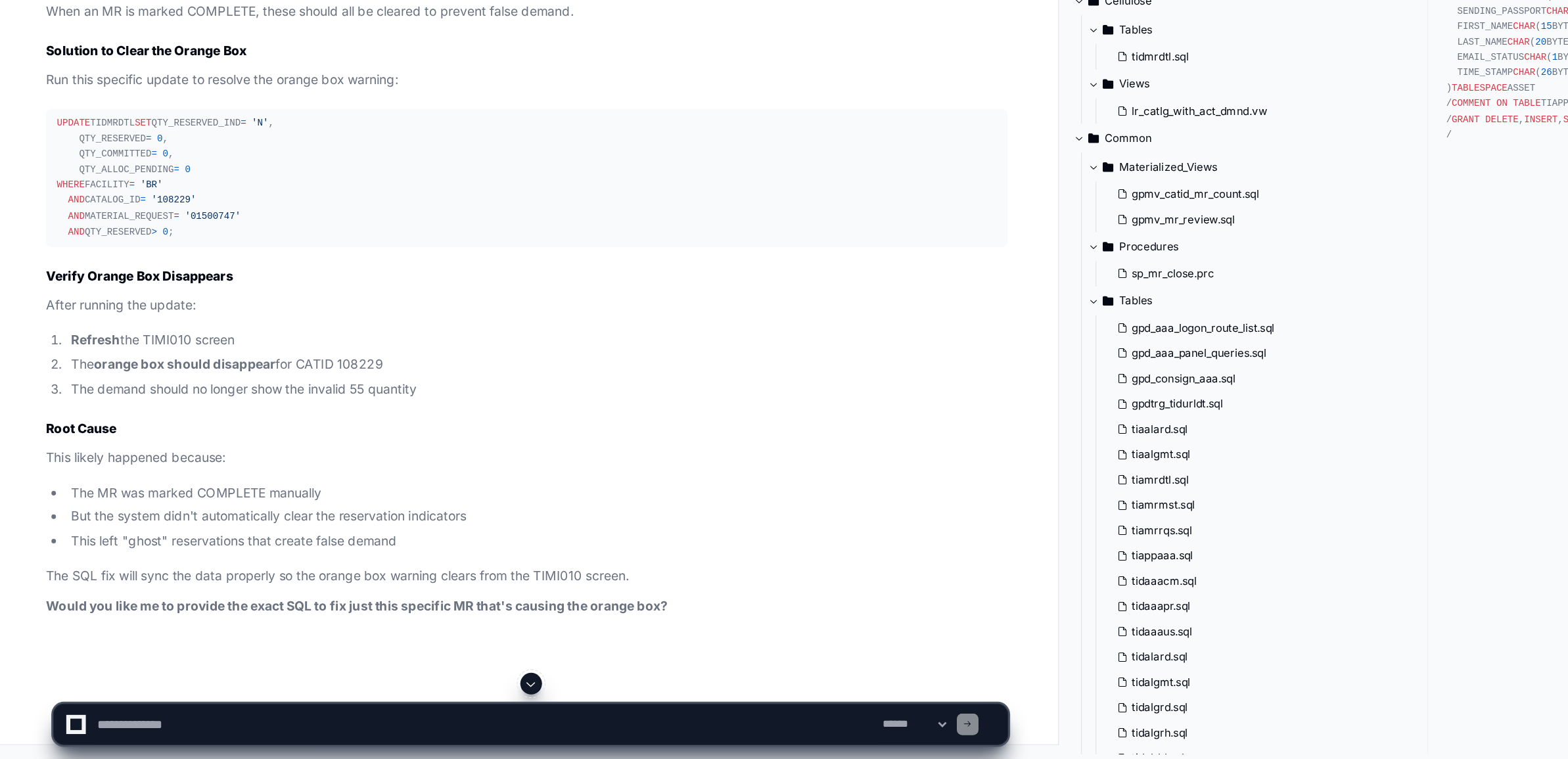
scroll to position [7455, 0]
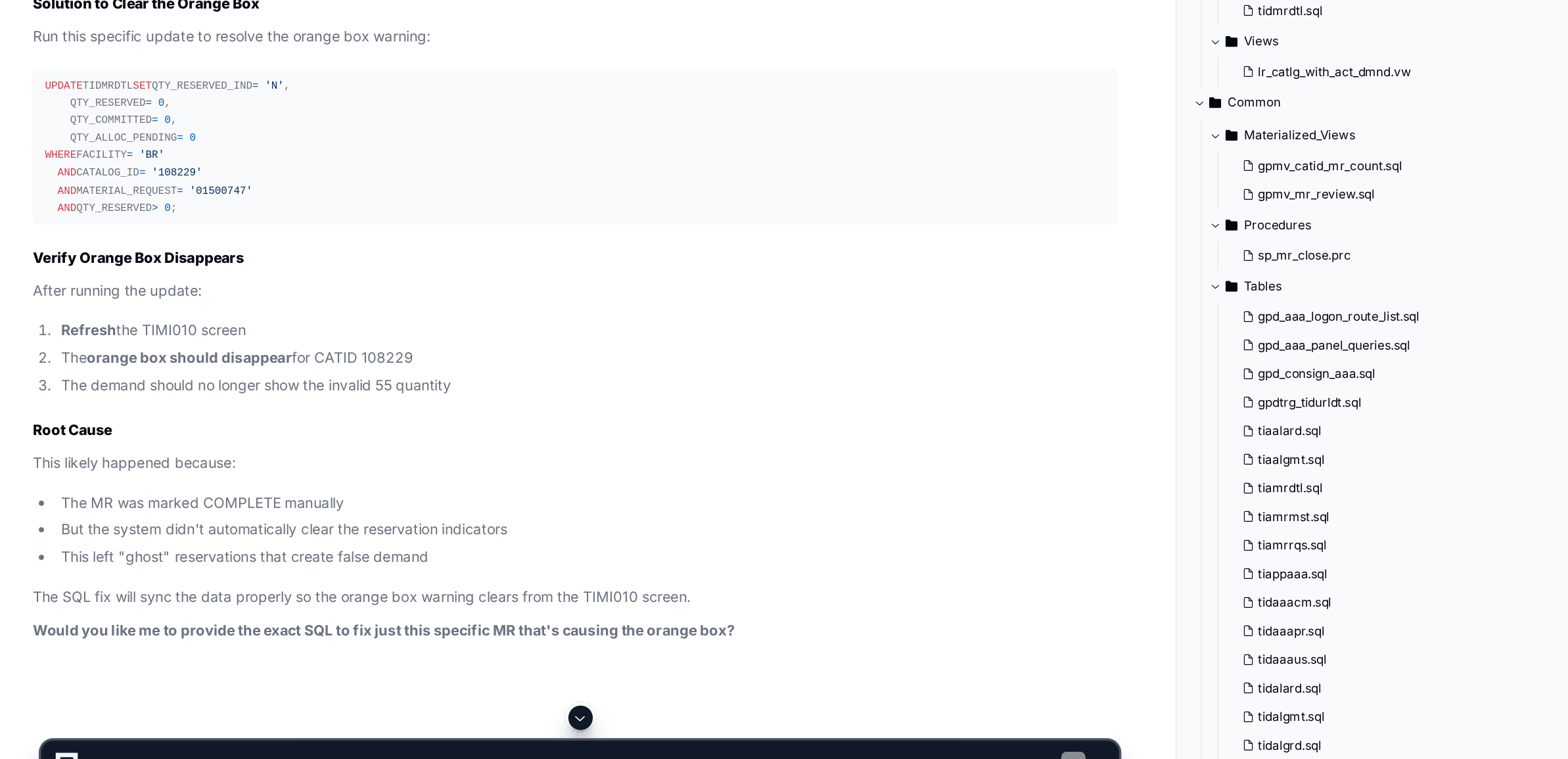
click at [85, 162] on li "But: QTY_RESERVED = 55 ❌" at bounding box center [404, 154] width 685 height 15
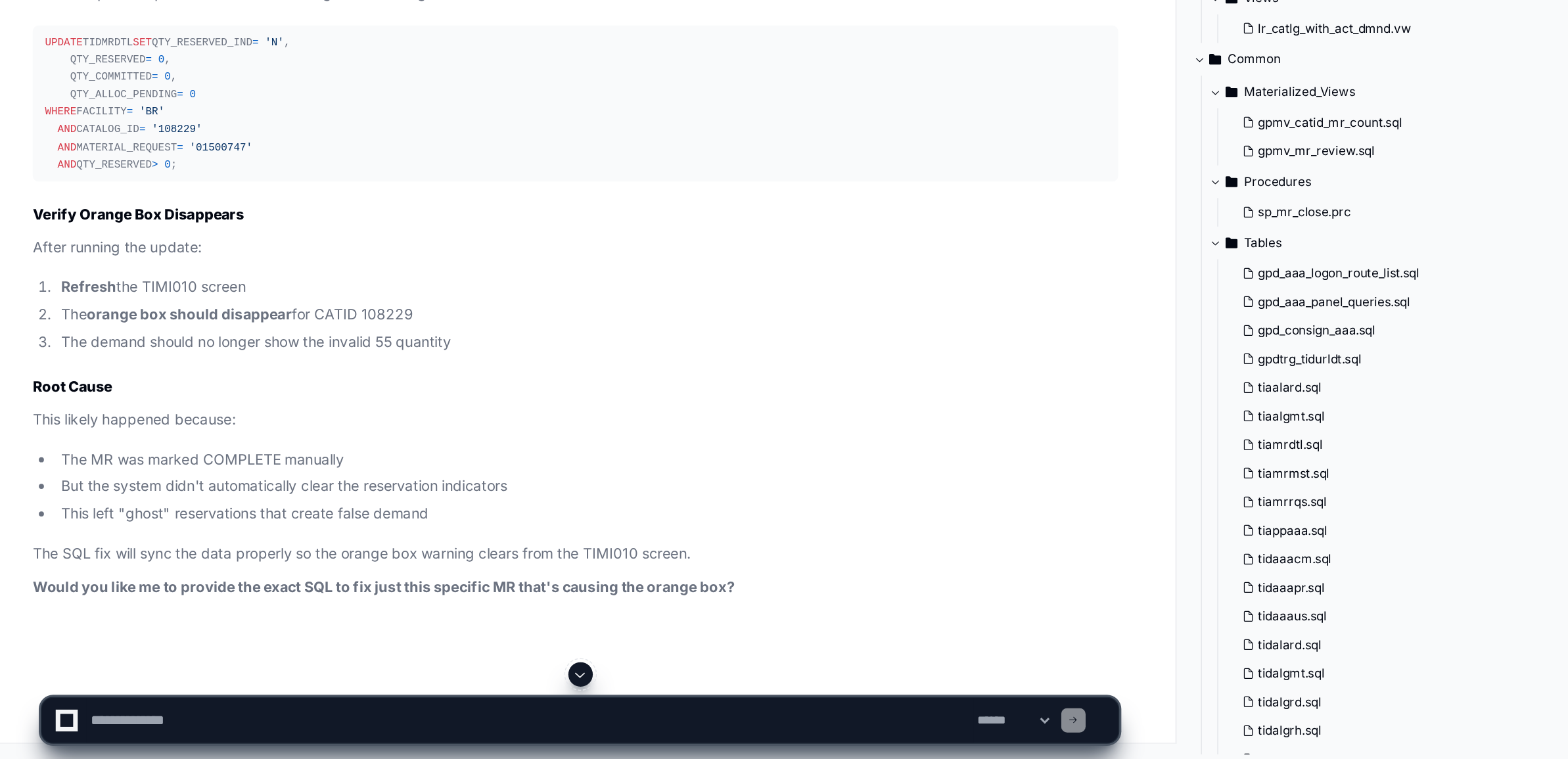
scroll to position [7902, 0]
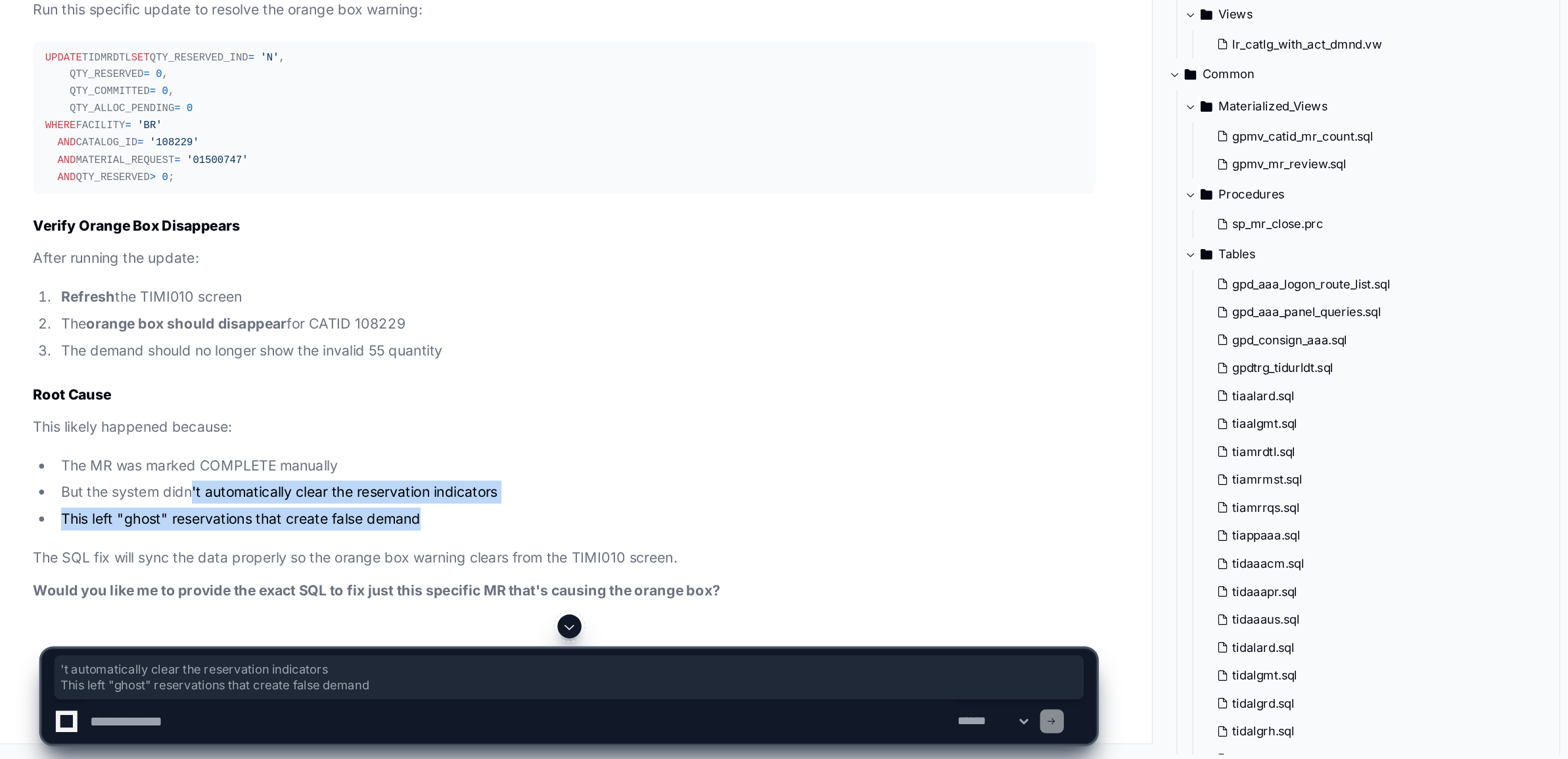
drag, startPoint x: 152, startPoint y: 598, endPoint x: 309, endPoint y: 623, distance: 159.0
click at [309, 462] on article "Excellent! That orange box in TIMI010 is exactly the visual indicator showing t…" at bounding box center [397, 287] width 699 height 735
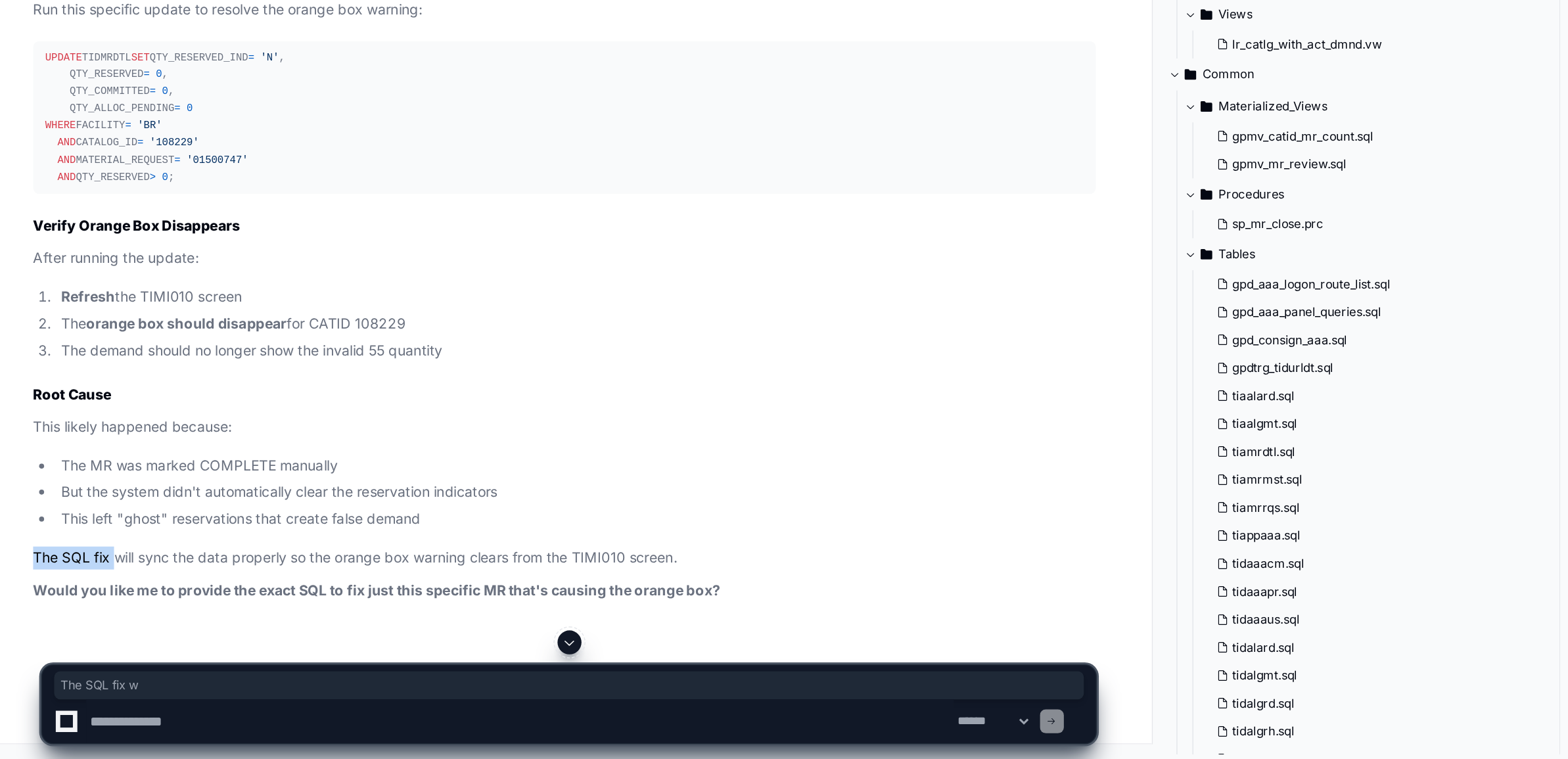
drag, startPoint x: 49, startPoint y: 646, endPoint x: 111, endPoint y: 636, distance: 62.8
click at [111, 462] on p "The SQL fix will sync the data properly so the orange box warning clears from t…" at bounding box center [397, 626] width 699 height 15
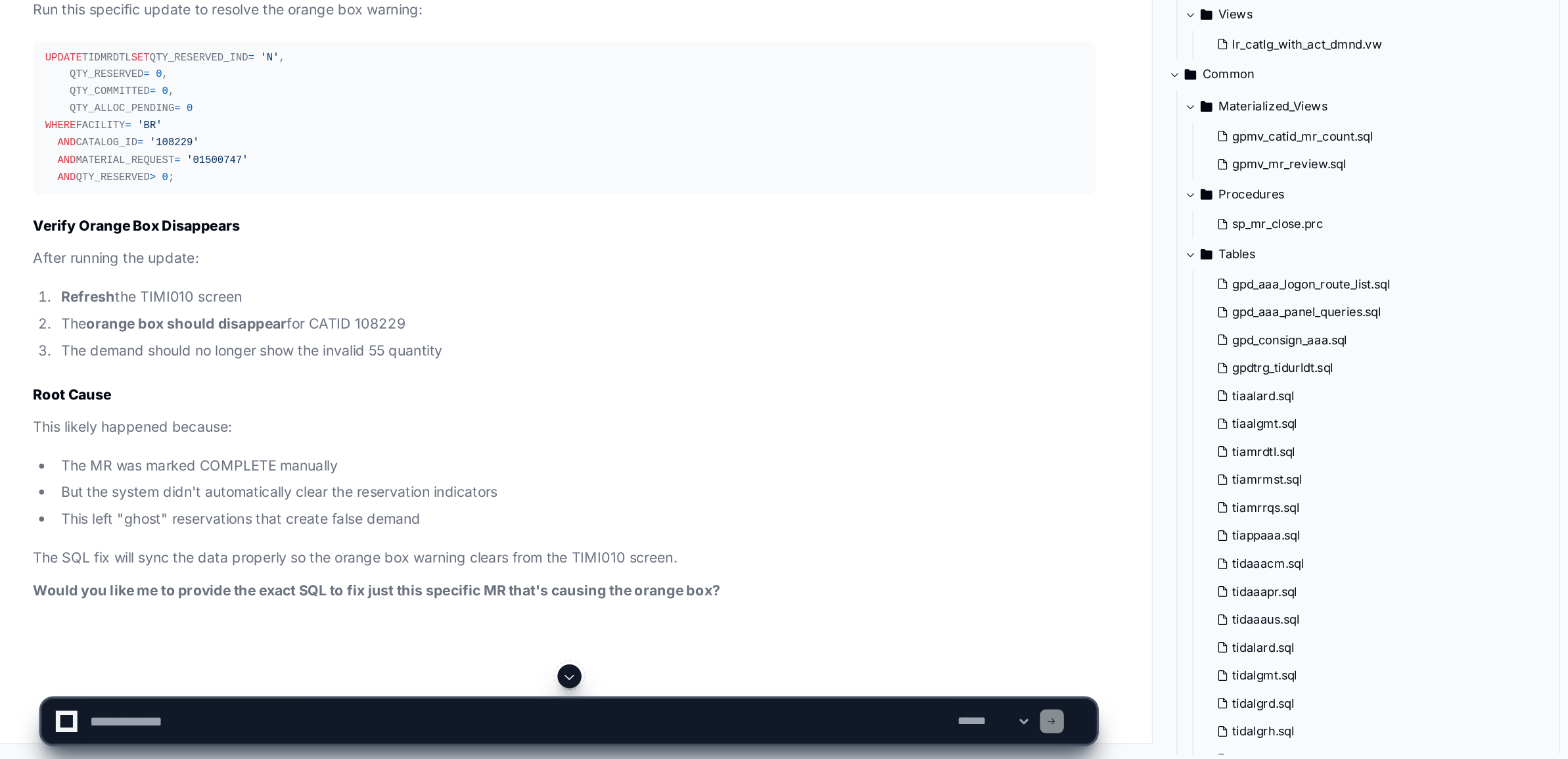
drag, startPoint x: 111, startPoint y: 636, endPoint x: 241, endPoint y: 577, distance: 142.8
click at [241, 462] on li "The MR was marked COMPLETE manually" at bounding box center [404, 565] width 685 height 15
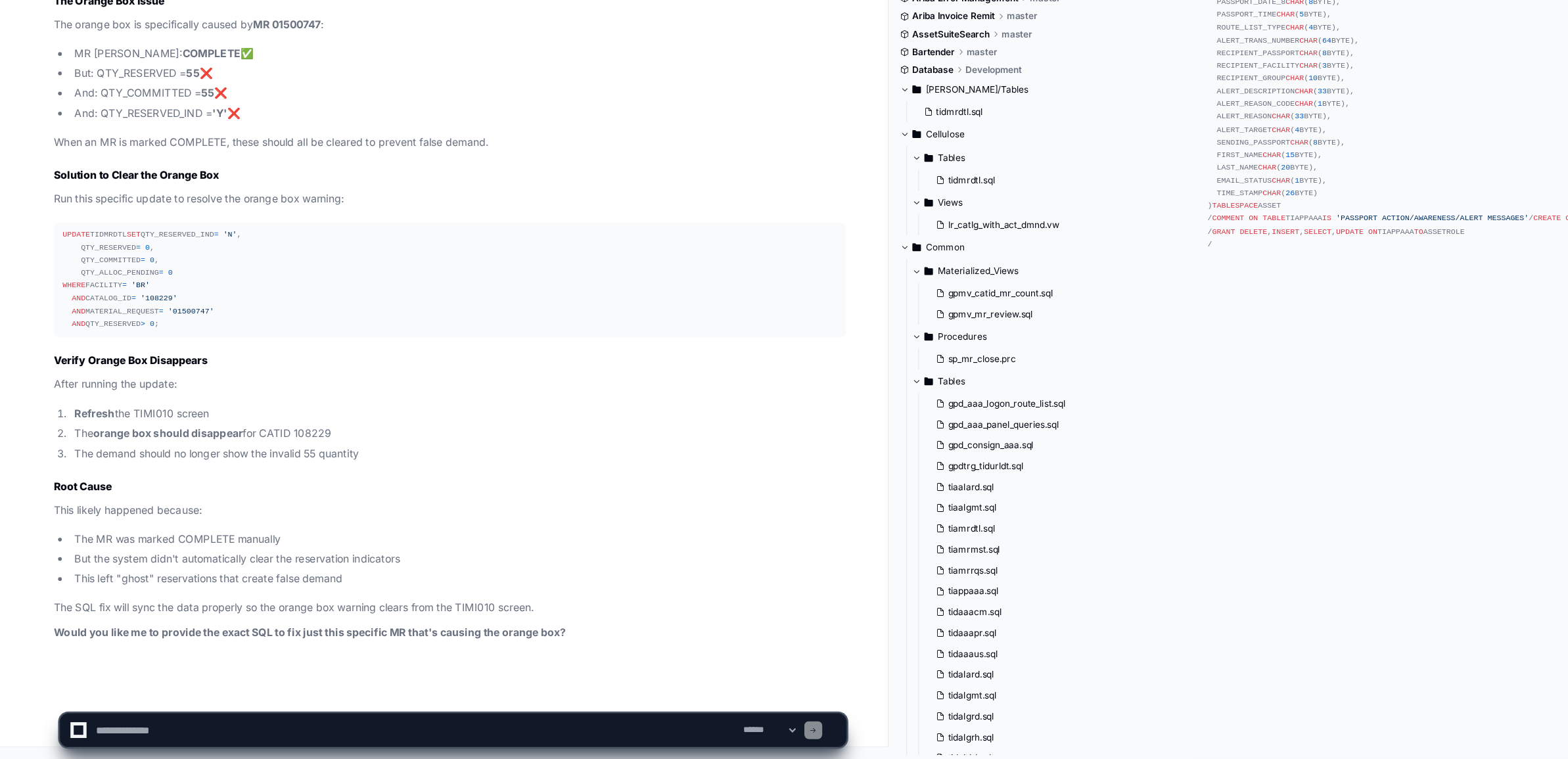
scroll to position [7914, 0]
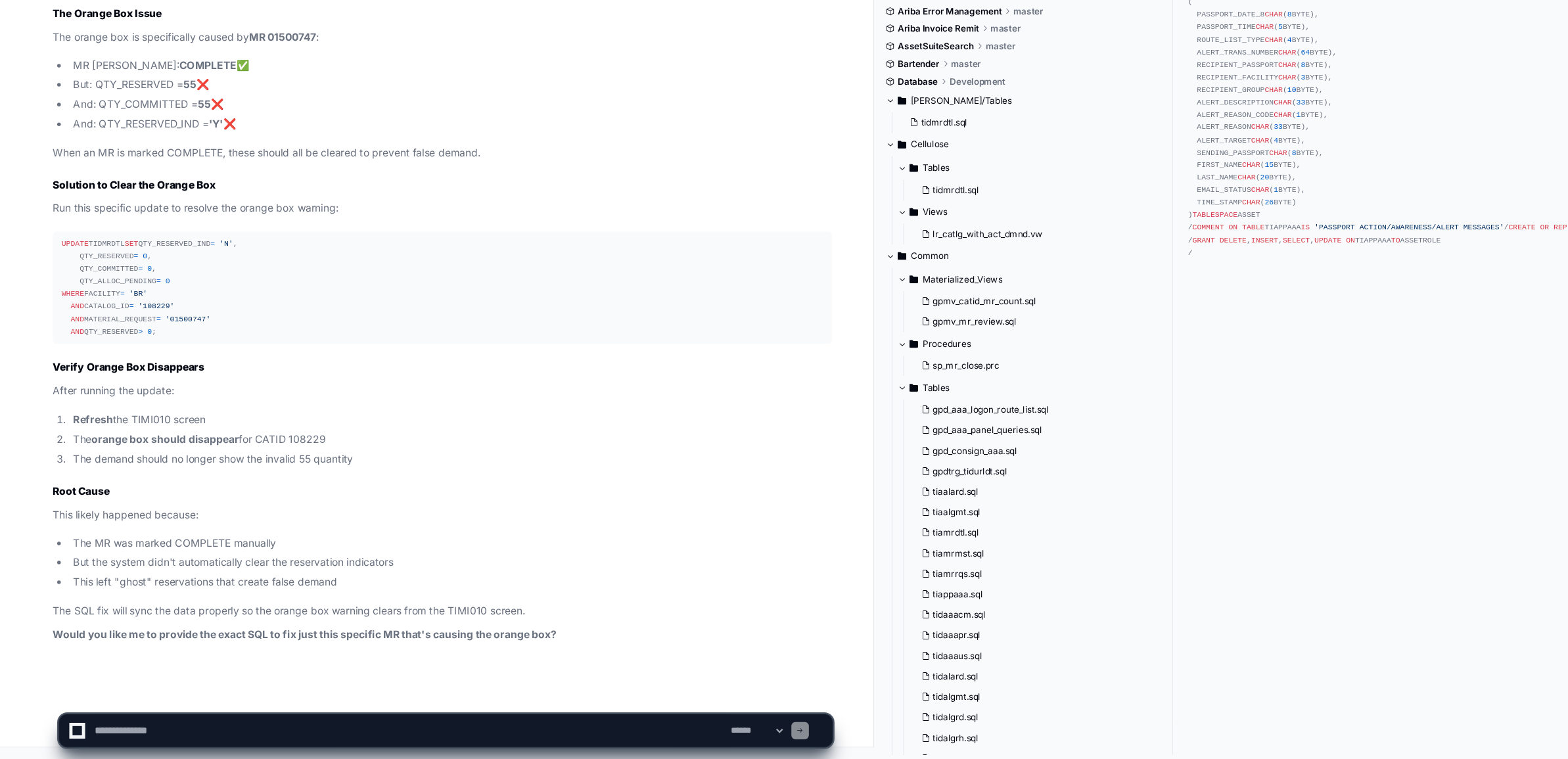
click at [185, 462] on textarea at bounding box center [367, 734] width 571 height 29
type textarea "**********"
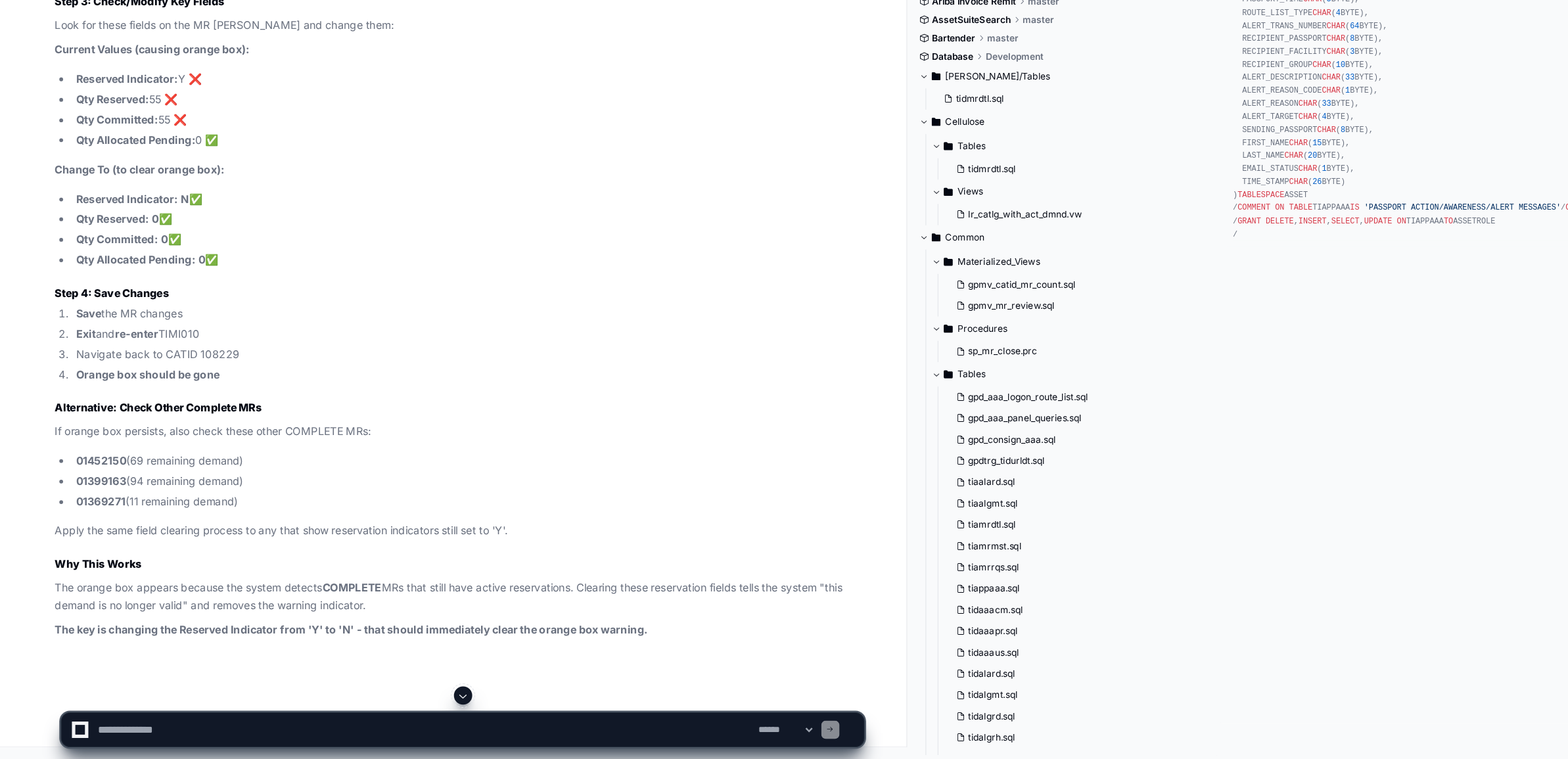
scroll to position [8760, 0]
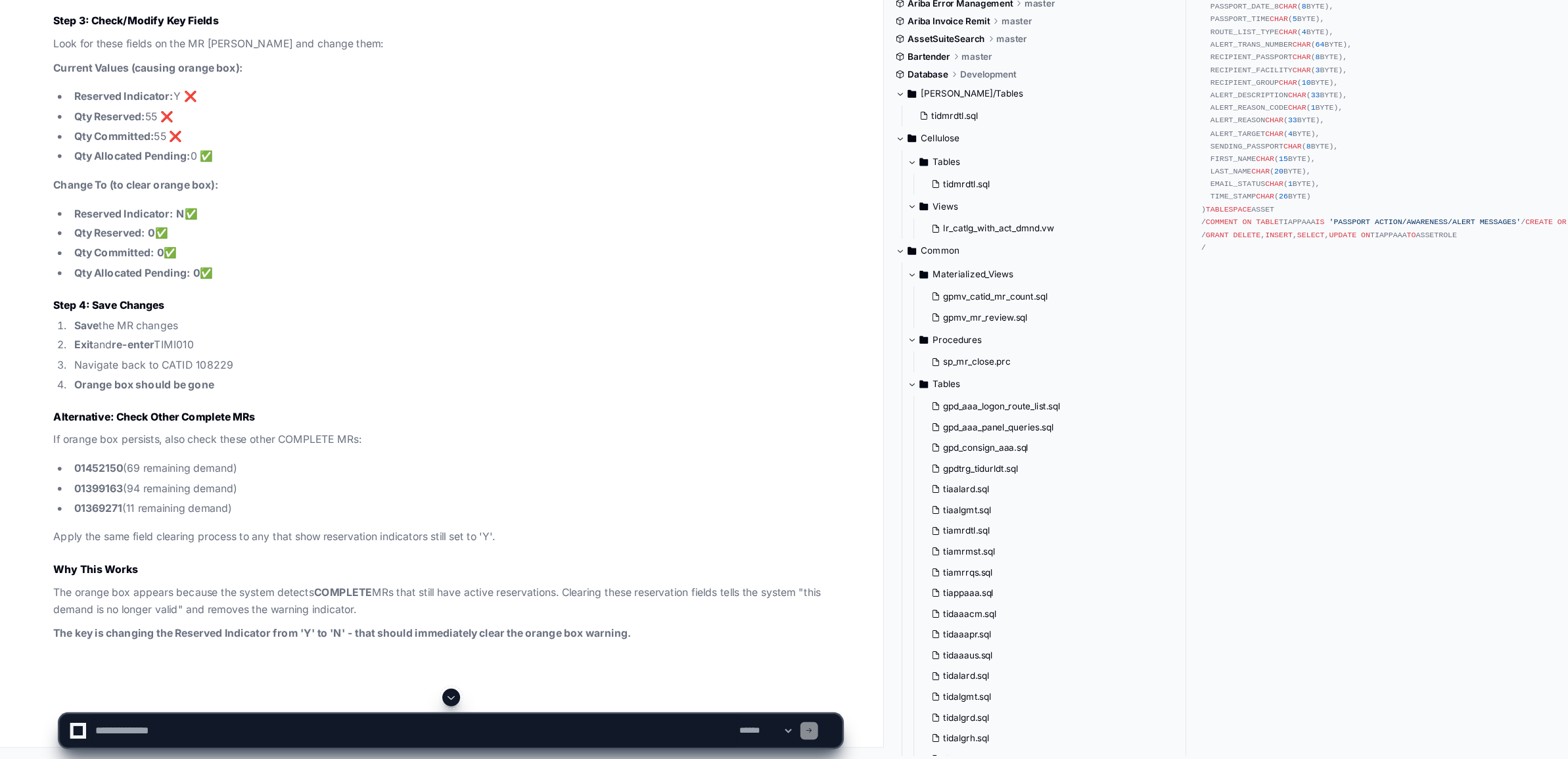
click at [310, 462] on textarea at bounding box center [367, 734] width 571 height 29
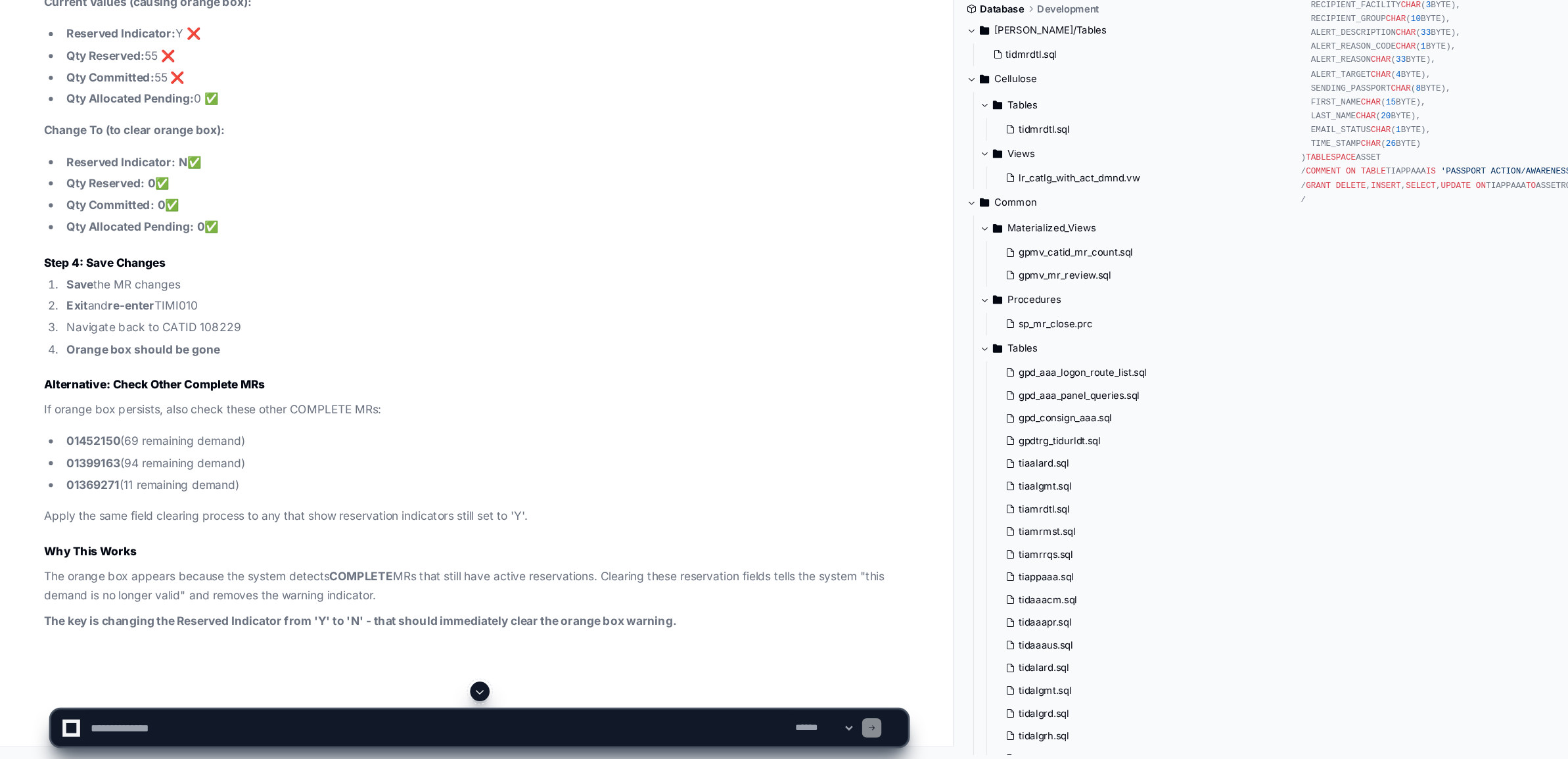
scroll to position [8692, 0]
click at [259, 462] on textarea at bounding box center [367, 734] width 571 height 29
type textarea "********"
type textarea "**********"
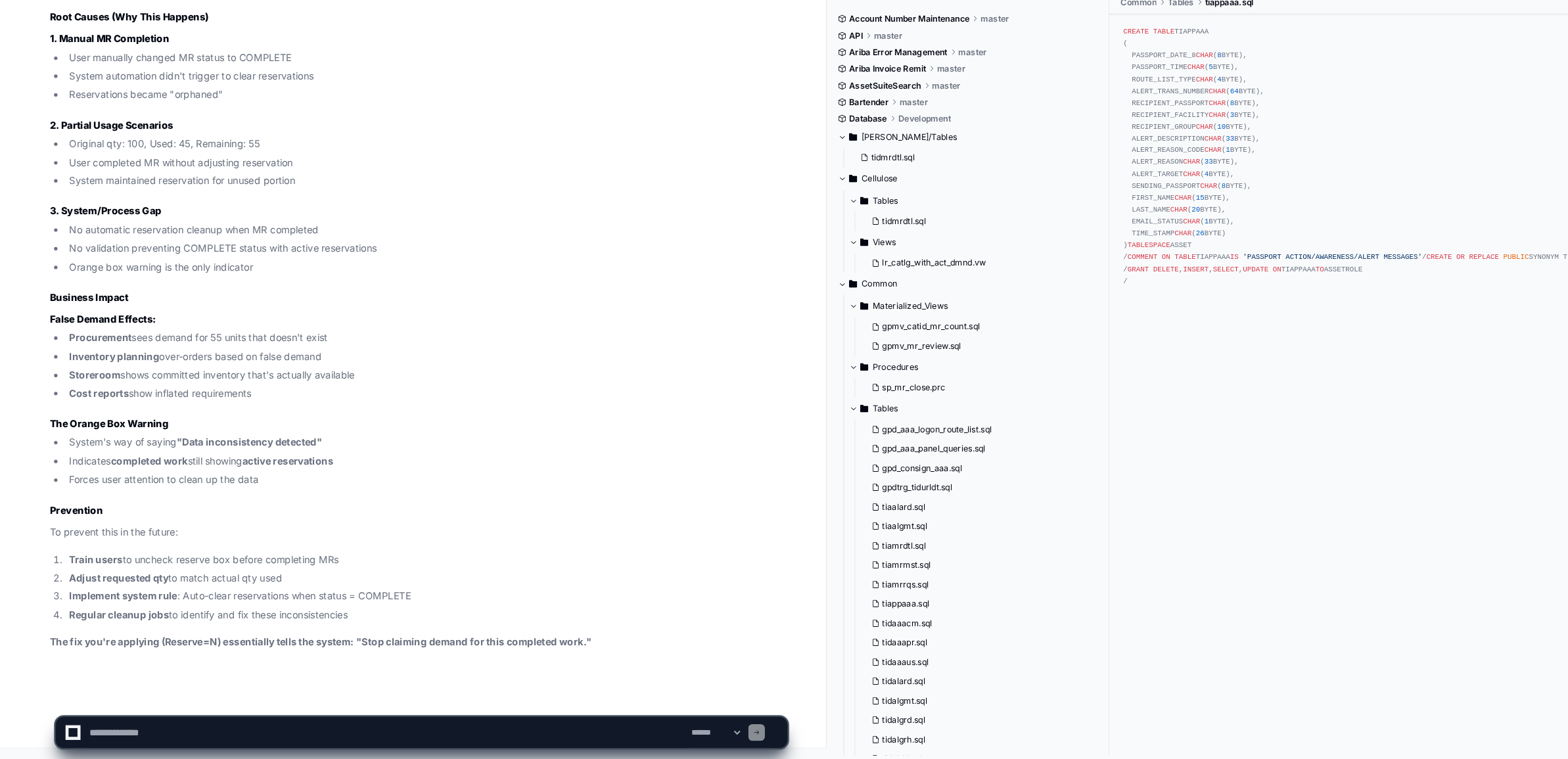
scroll to position [11847, 0]
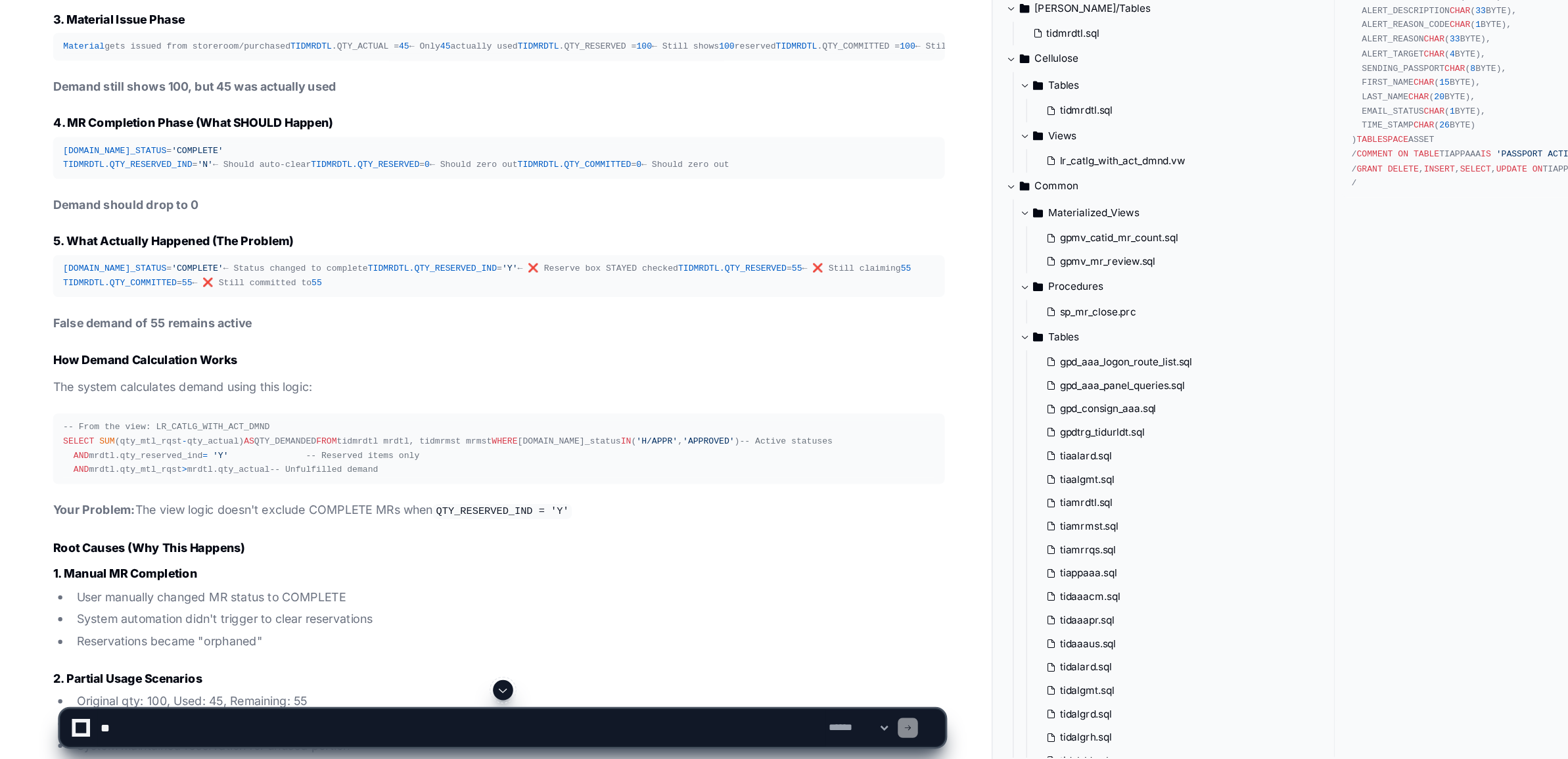
scroll to position [10454, 0]
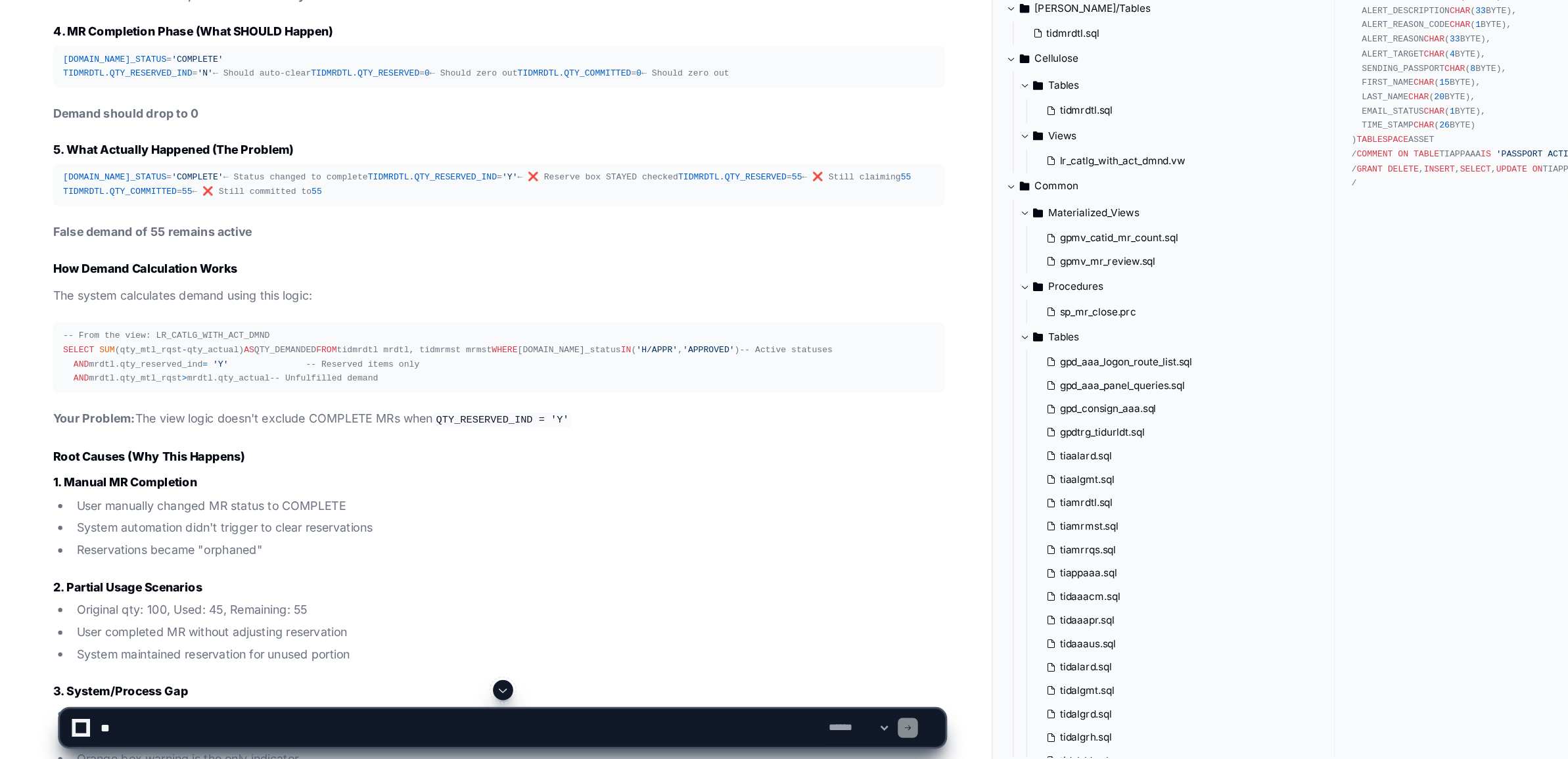
click at [149, 727] on textarea at bounding box center [367, 734] width 571 height 29
type textarea "**********"
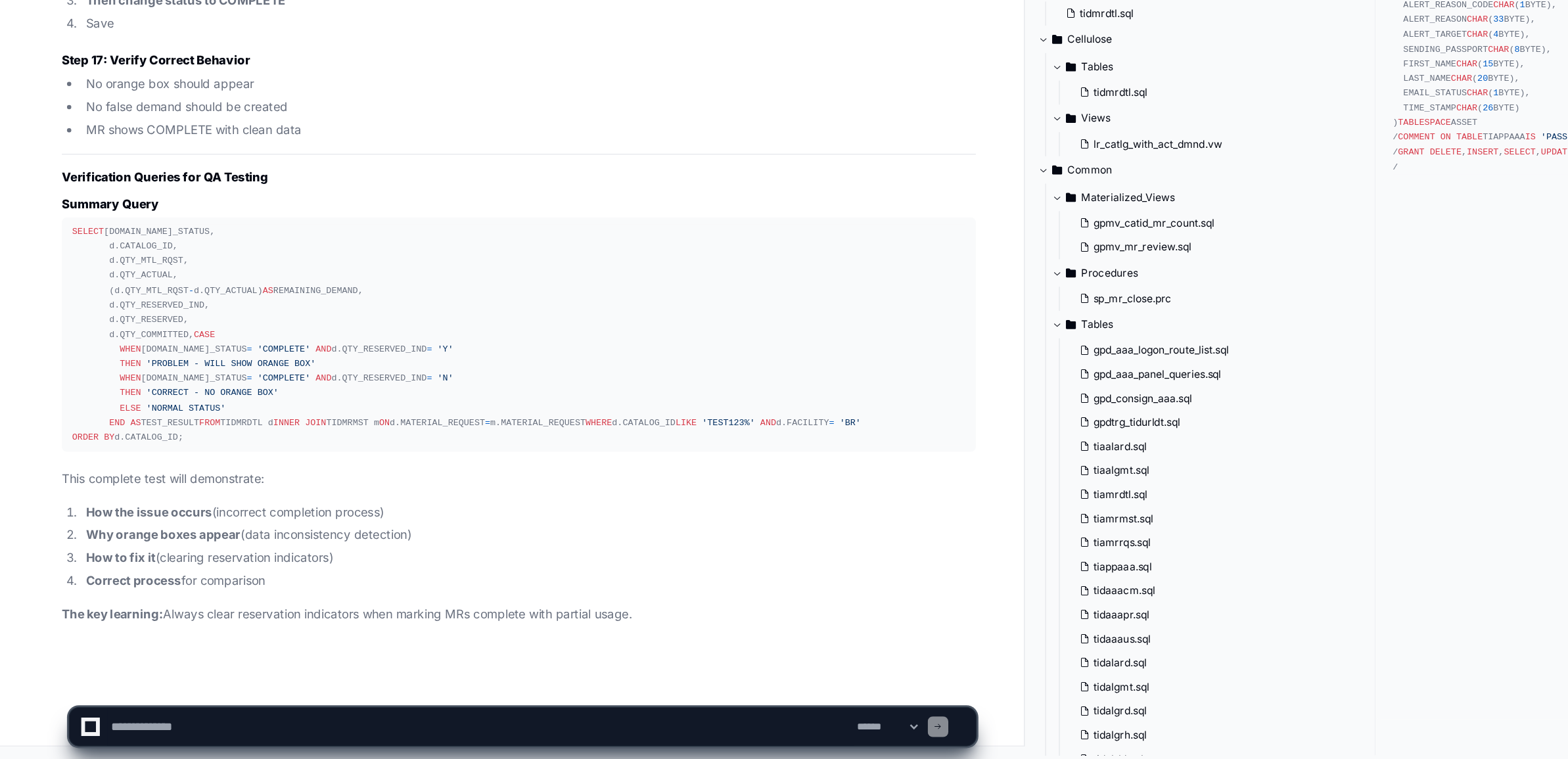
scroll to position [15472, 0]
